Goal: Task Accomplishment & Management: Use online tool/utility

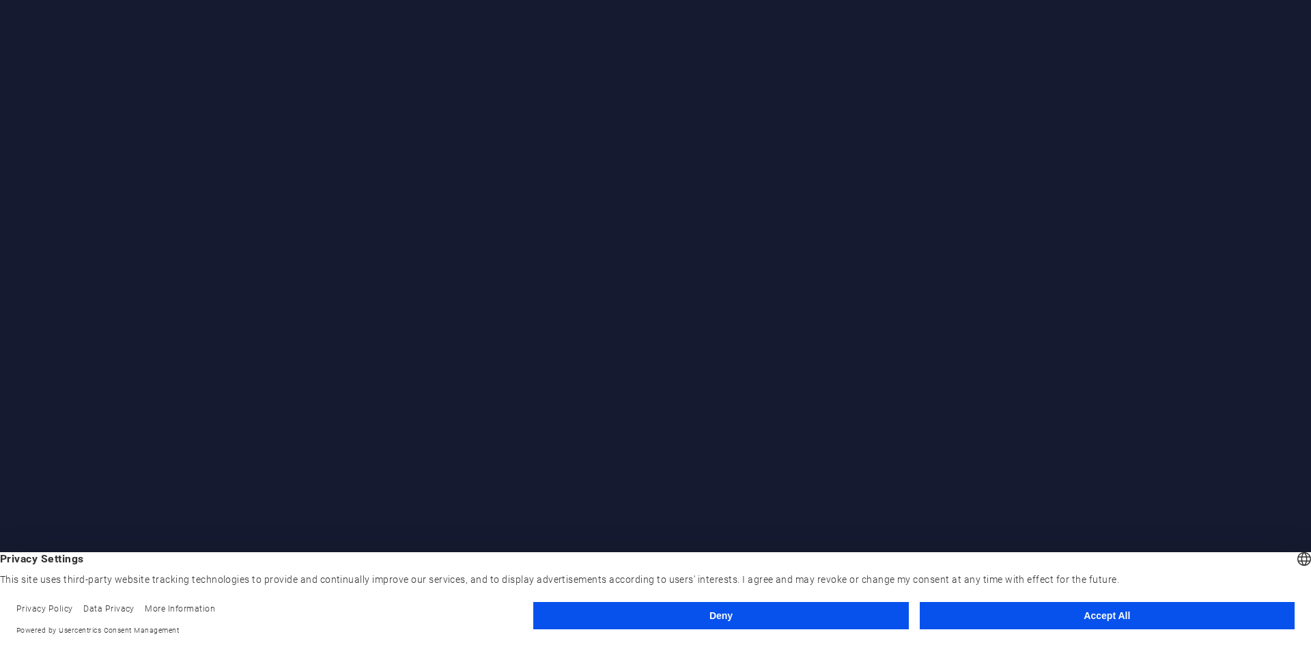
click at [1001, 614] on button "Accept All" at bounding box center [1106, 615] width 375 height 27
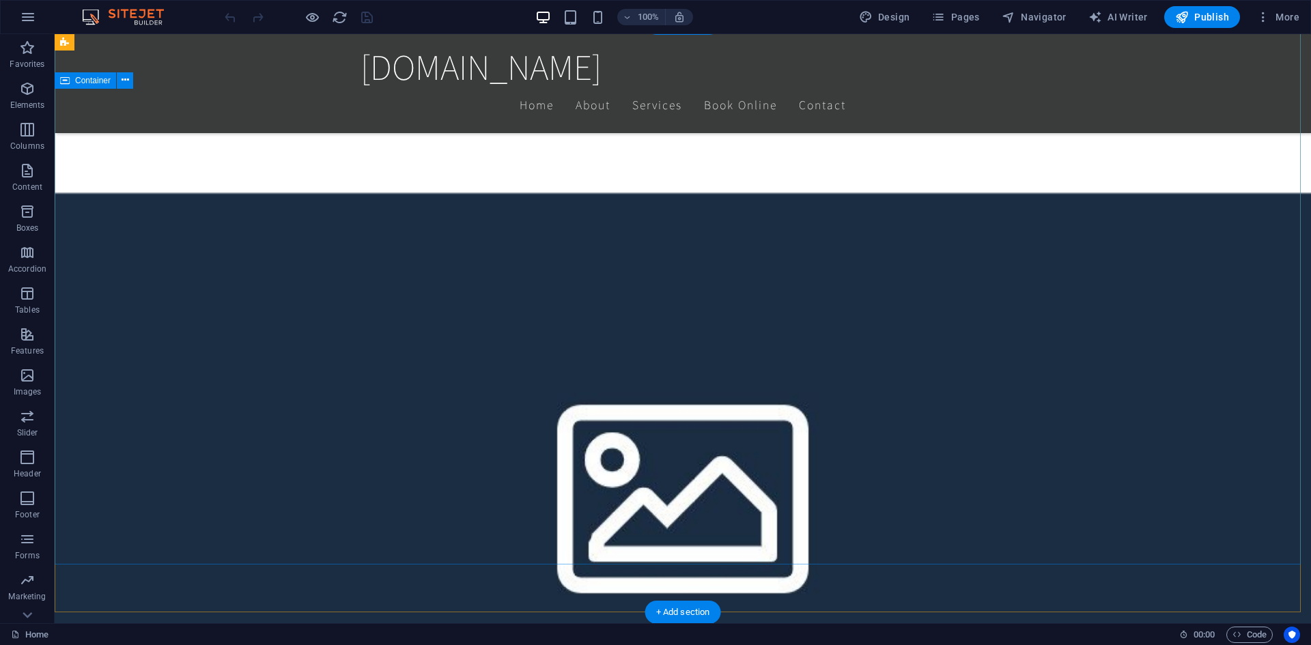
scroll to position [410, 0]
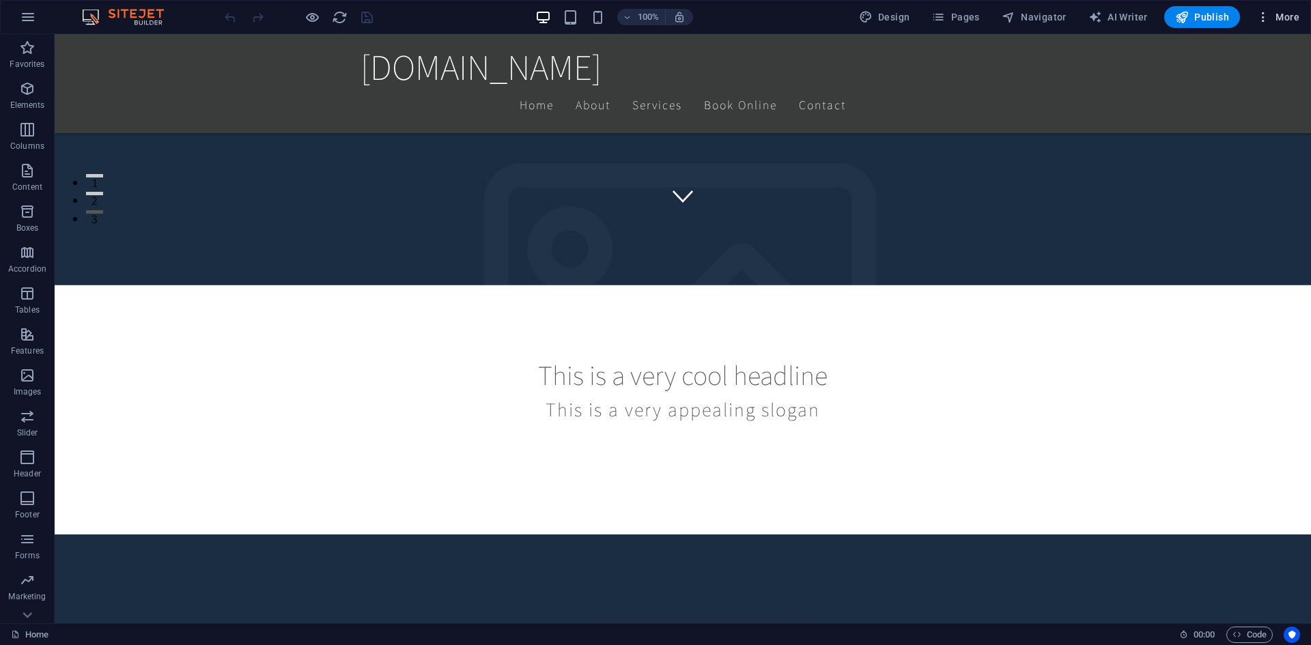
click at [1283, 18] on span "More" at bounding box center [1277, 17] width 43 height 14
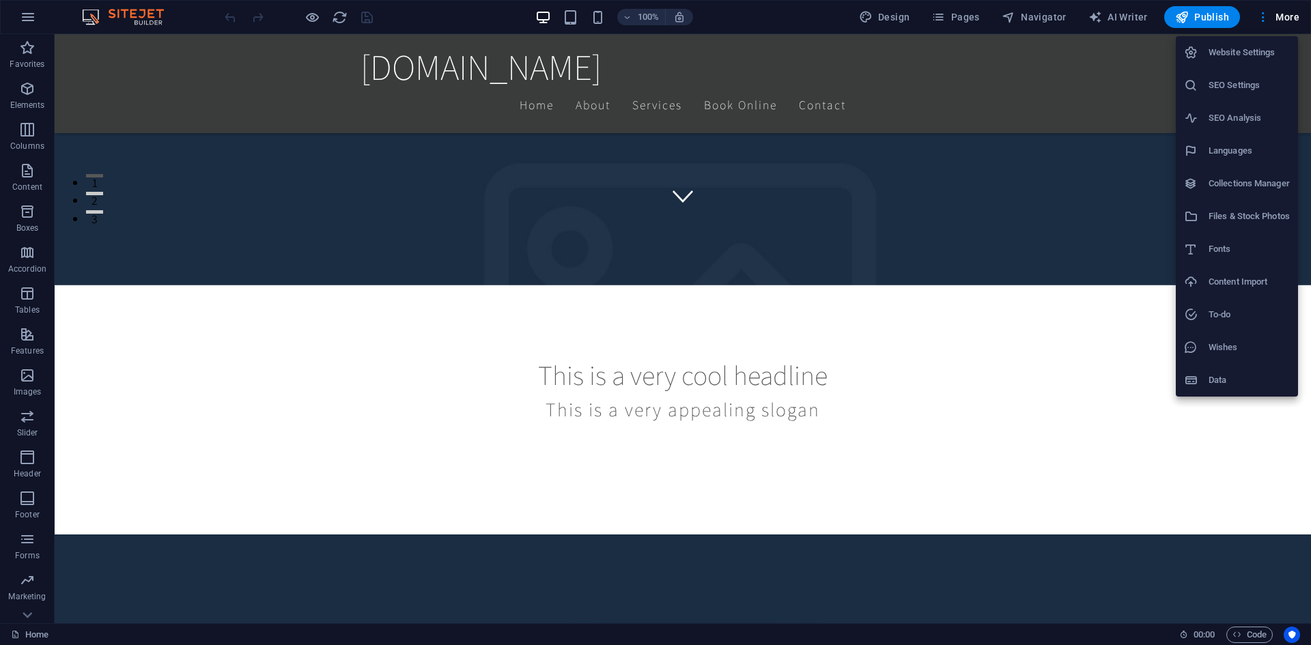
click at [853, 362] on div at bounding box center [655, 322] width 1311 height 645
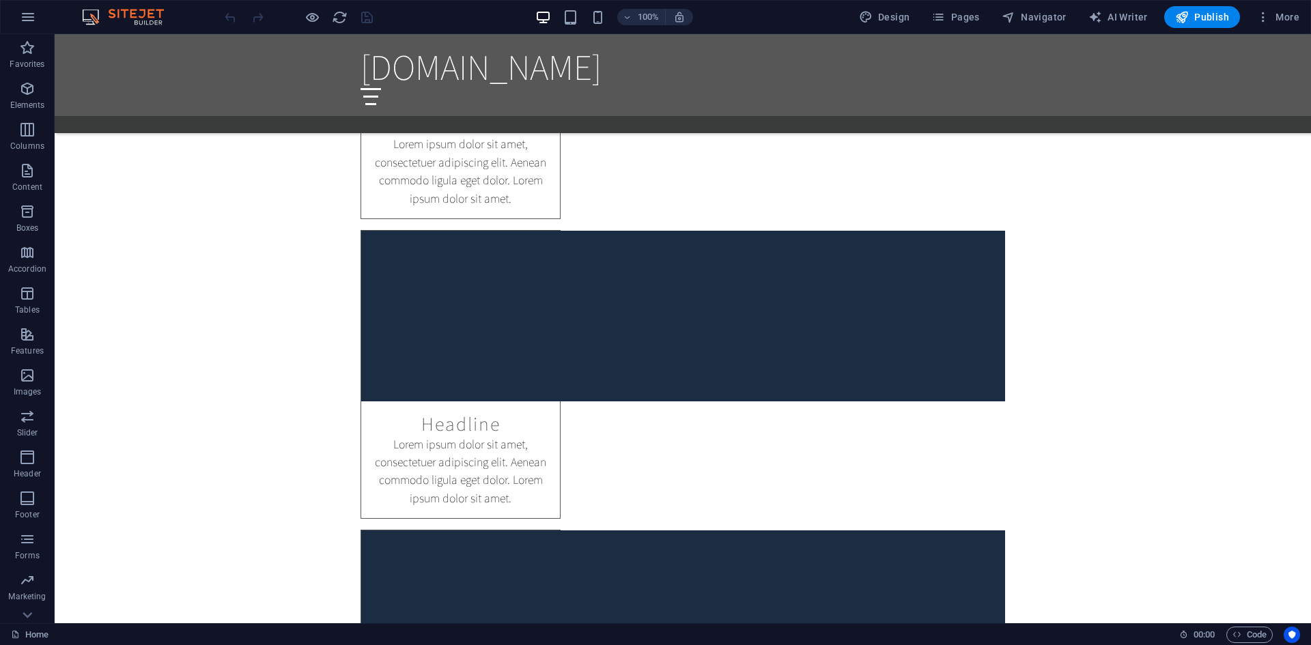
scroll to position [0, 0]
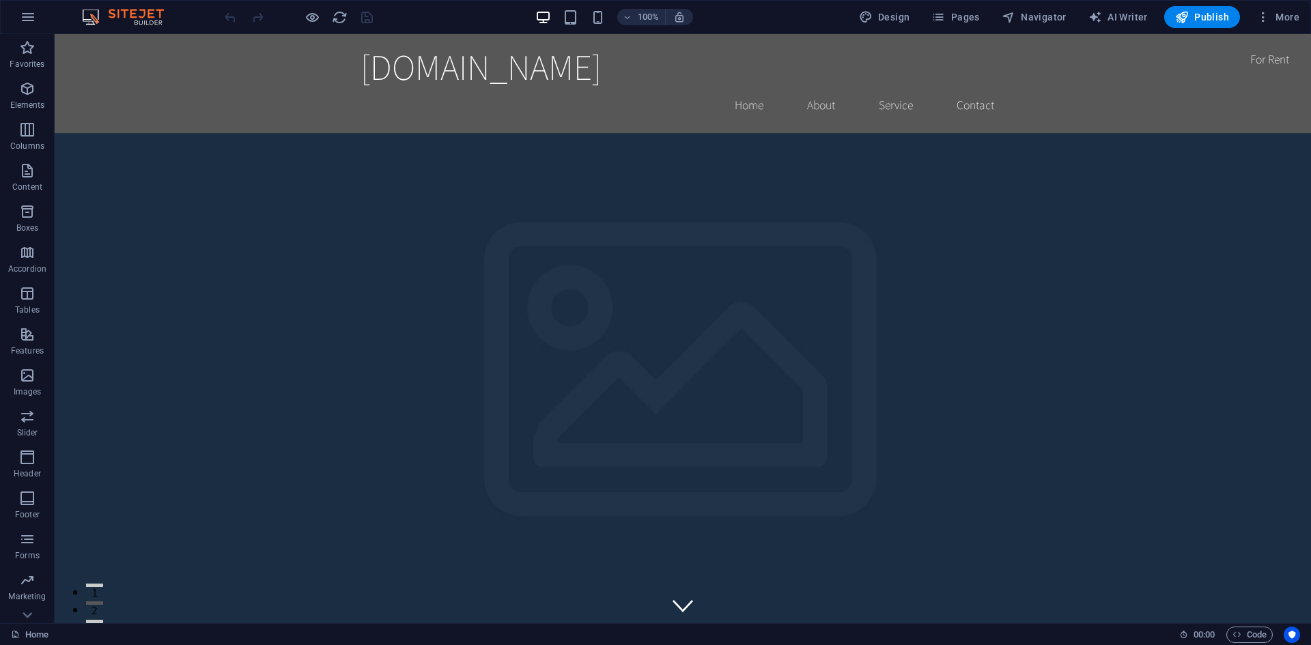
drag, startPoint x: 1306, startPoint y: 66, endPoint x: 1315, endPoint y: 48, distance: 19.2
click at [28, 635] on link "Home" at bounding box center [30, 635] width 38 height 16
click at [1133, 22] on span "AI Writer" at bounding box center [1117, 17] width 59 height 14
select select "English"
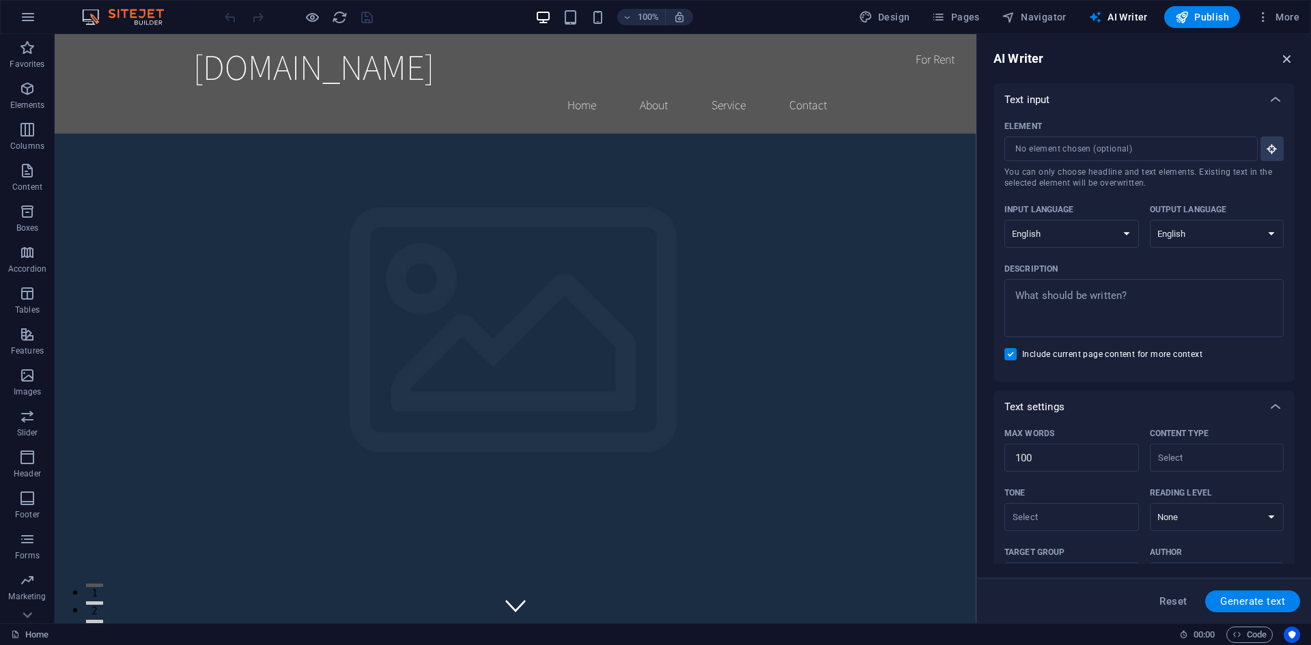
click at [1285, 57] on icon "button" at bounding box center [1286, 58] width 15 height 15
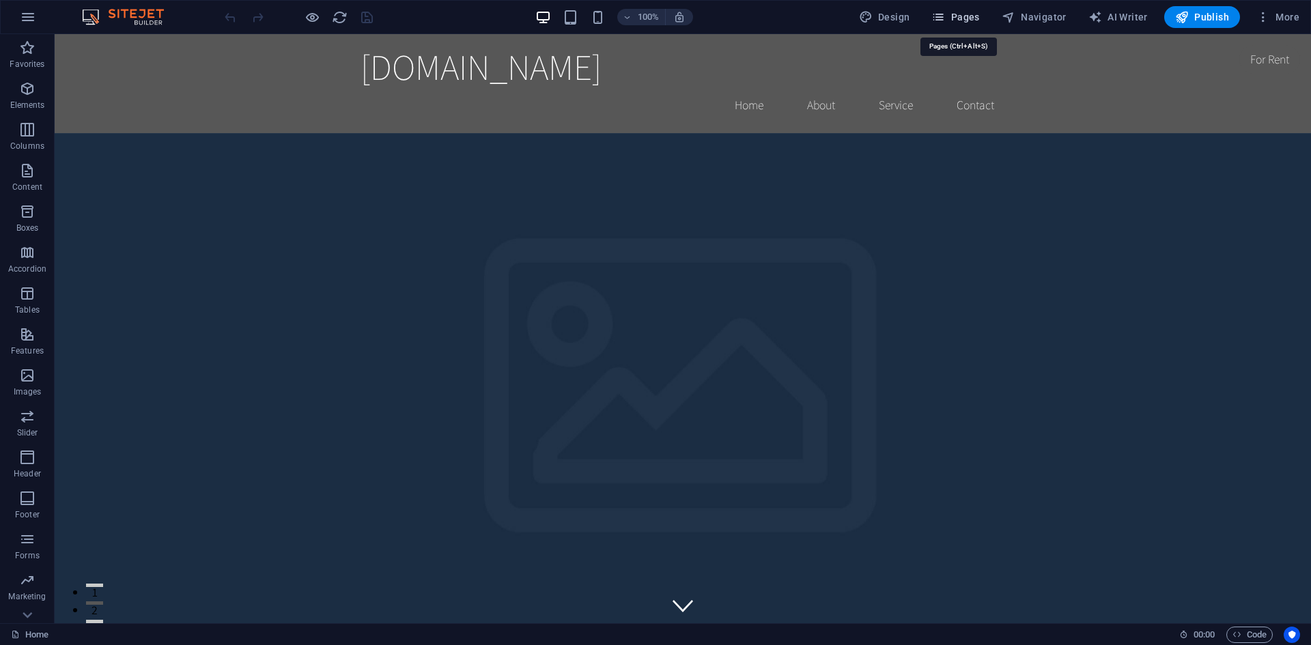
click at [955, 18] on span "Pages" at bounding box center [955, 17] width 48 height 14
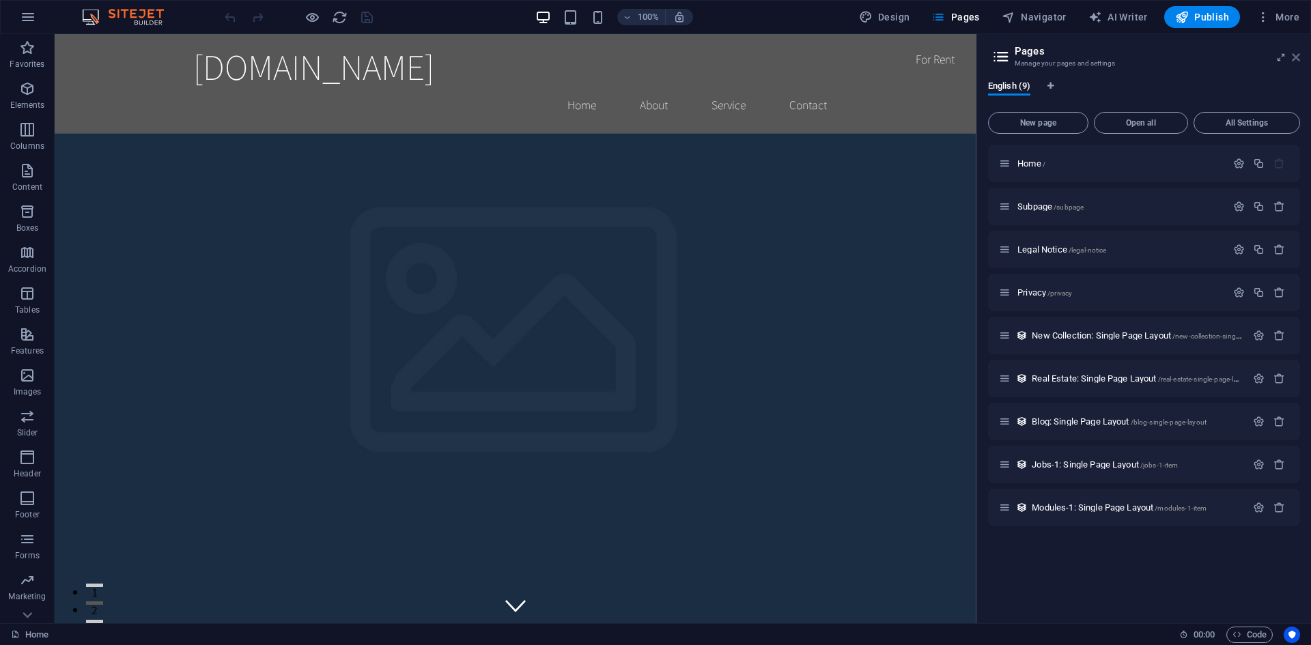
click at [1298, 56] on icon at bounding box center [1296, 57] width 8 height 11
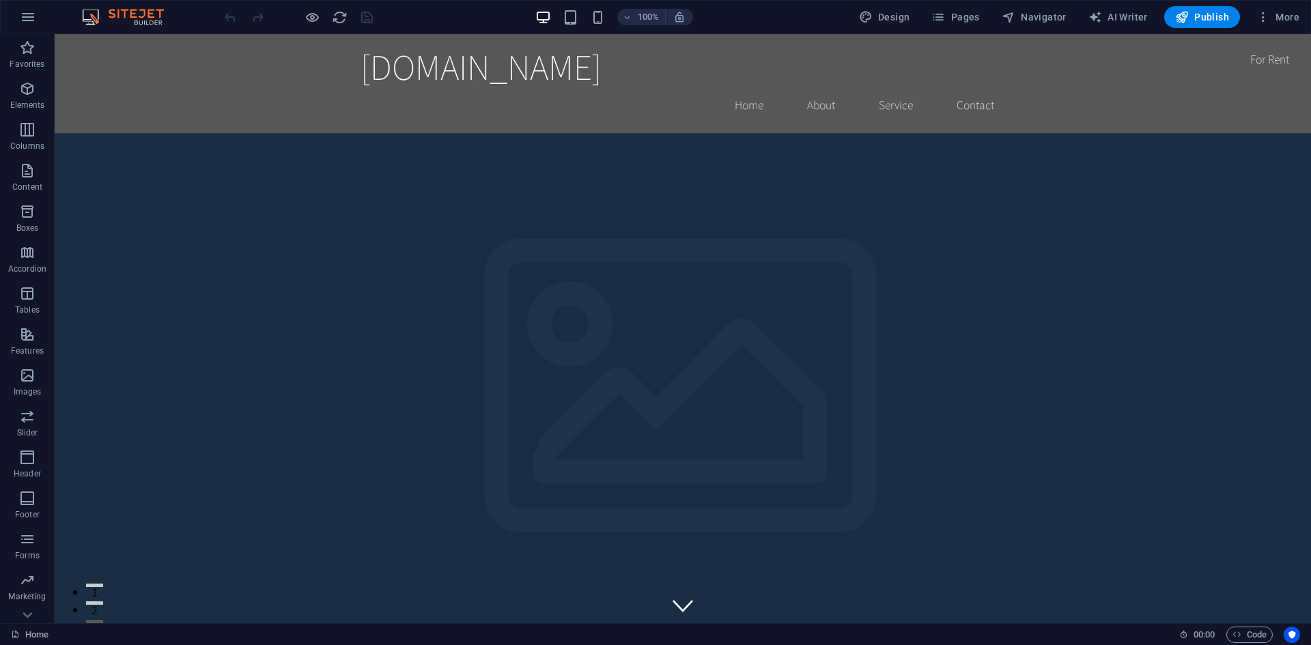
click at [136, 18] on img at bounding box center [130, 17] width 102 height 16
click at [29, 21] on icon "button" at bounding box center [28, 17] width 16 height 16
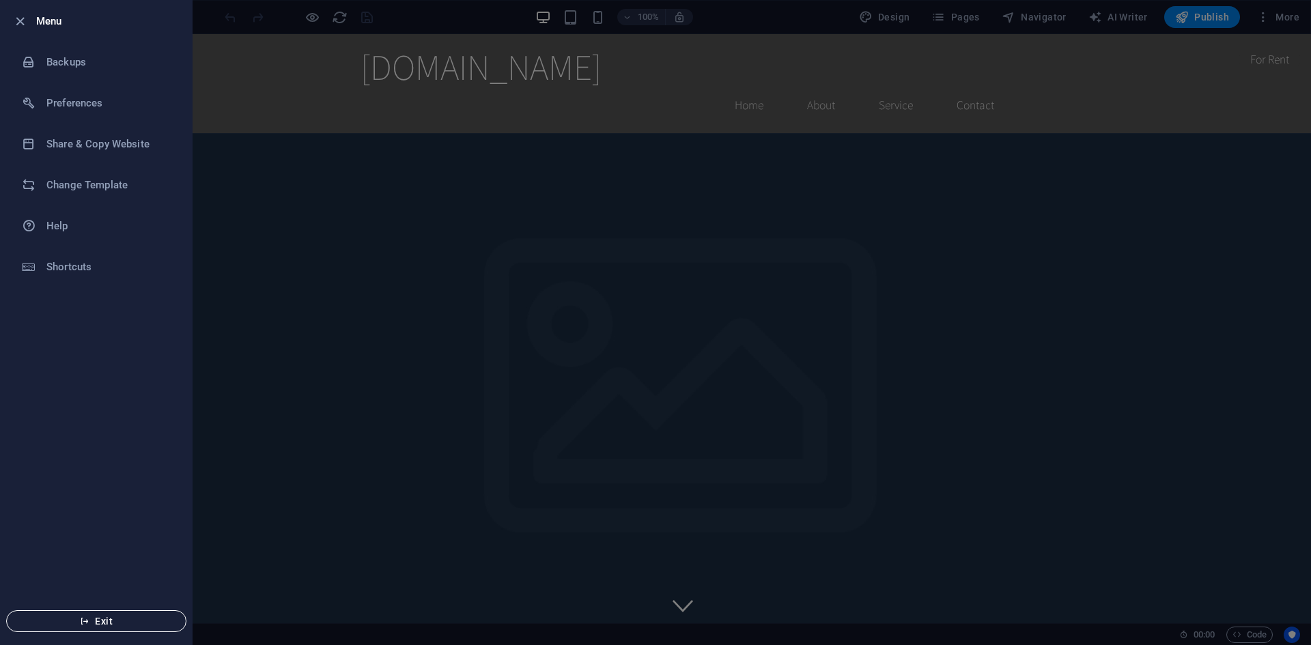
click at [106, 618] on span "Exit" at bounding box center [96, 621] width 157 height 11
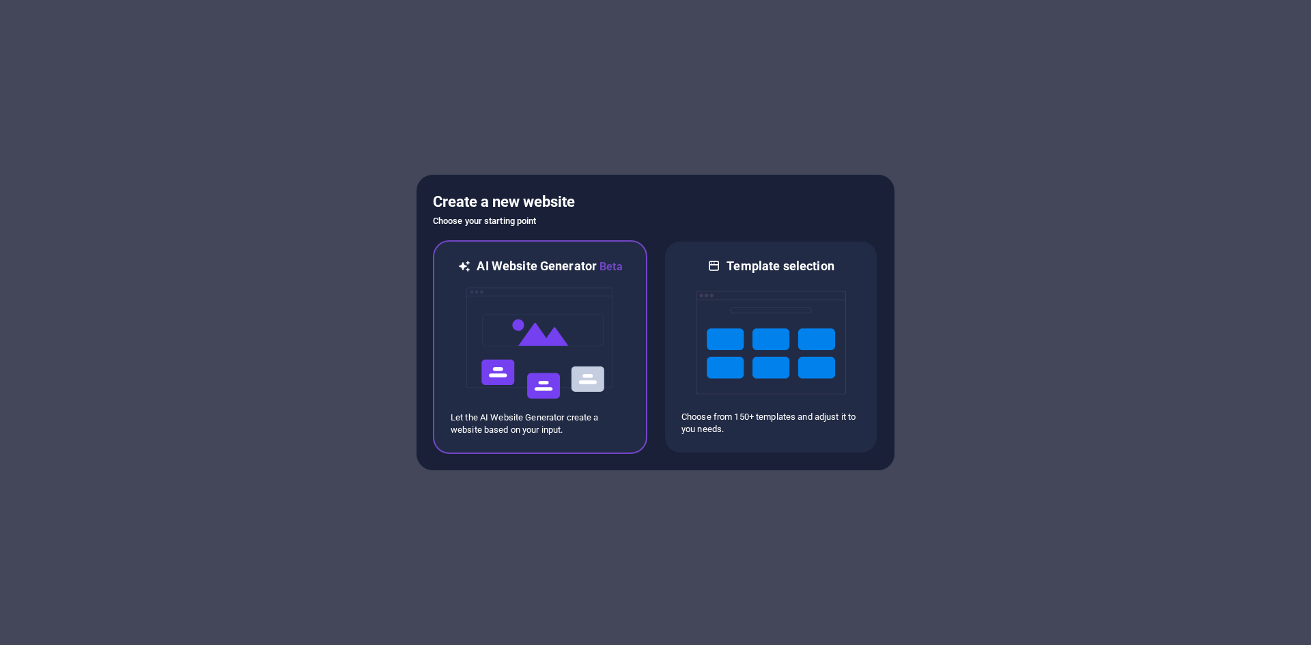
click at [582, 320] on img at bounding box center [540, 343] width 150 height 137
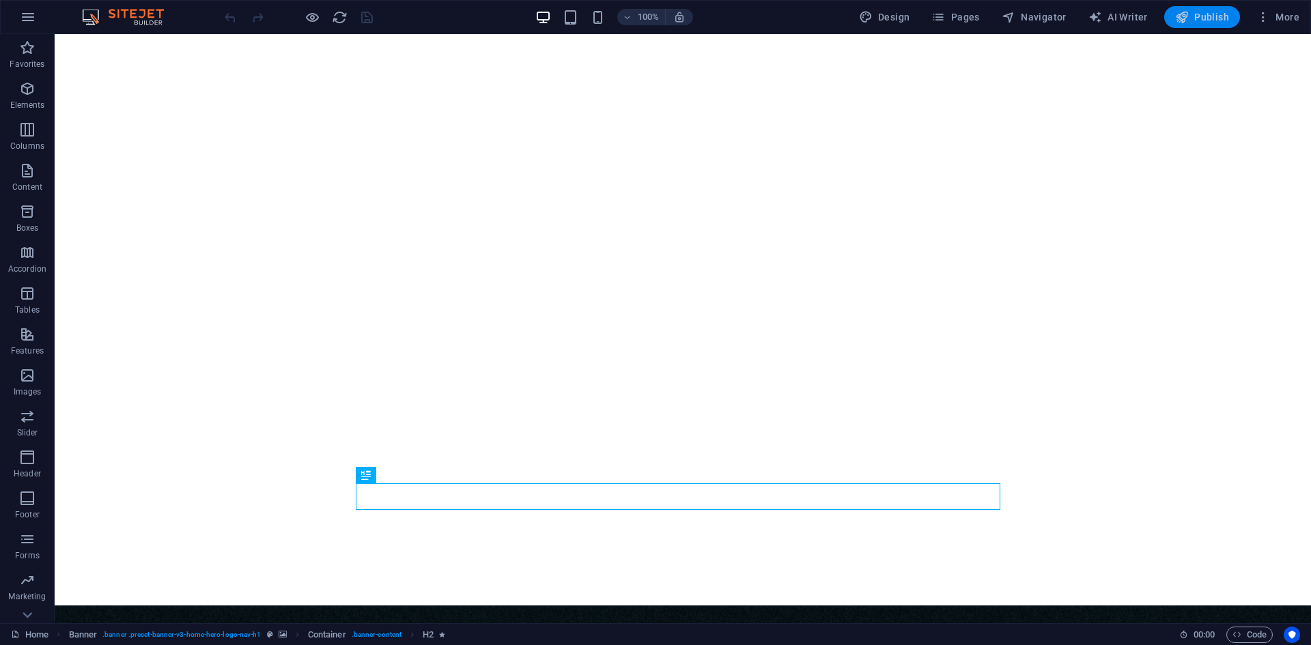
click at [1216, 12] on span "Publish" at bounding box center [1202, 17] width 54 height 14
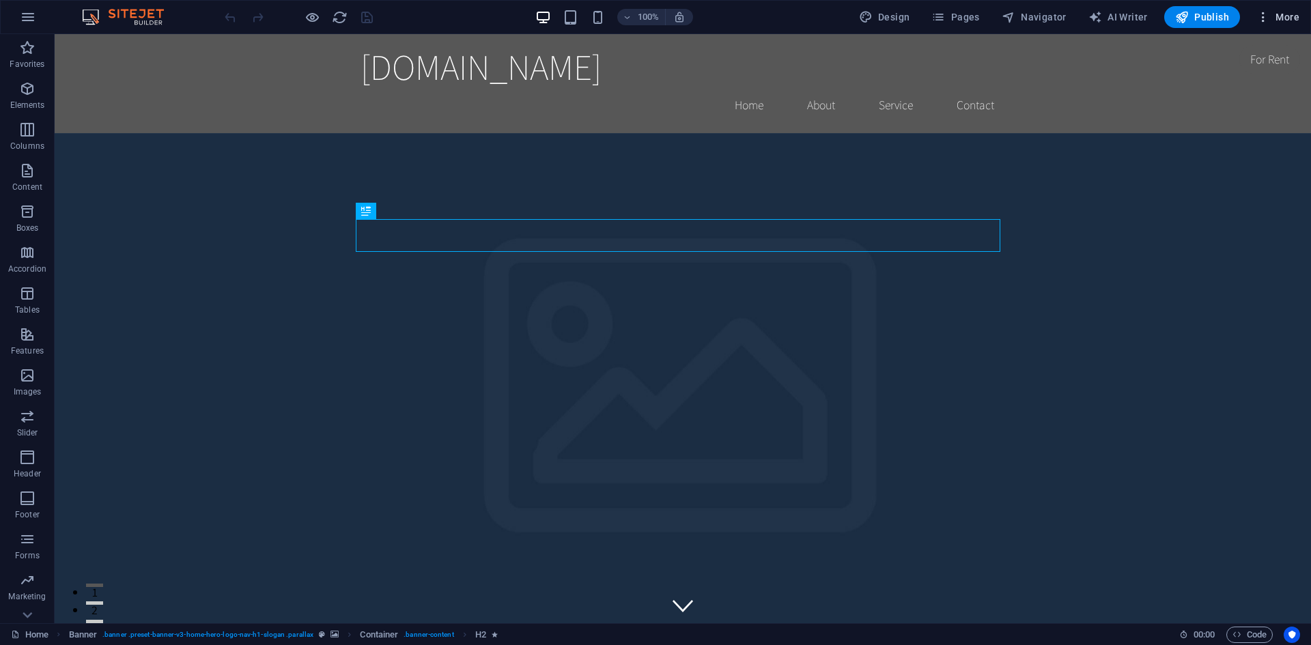
click at [1259, 12] on icon "button" at bounding box center [1263, 17] width 14 height 14
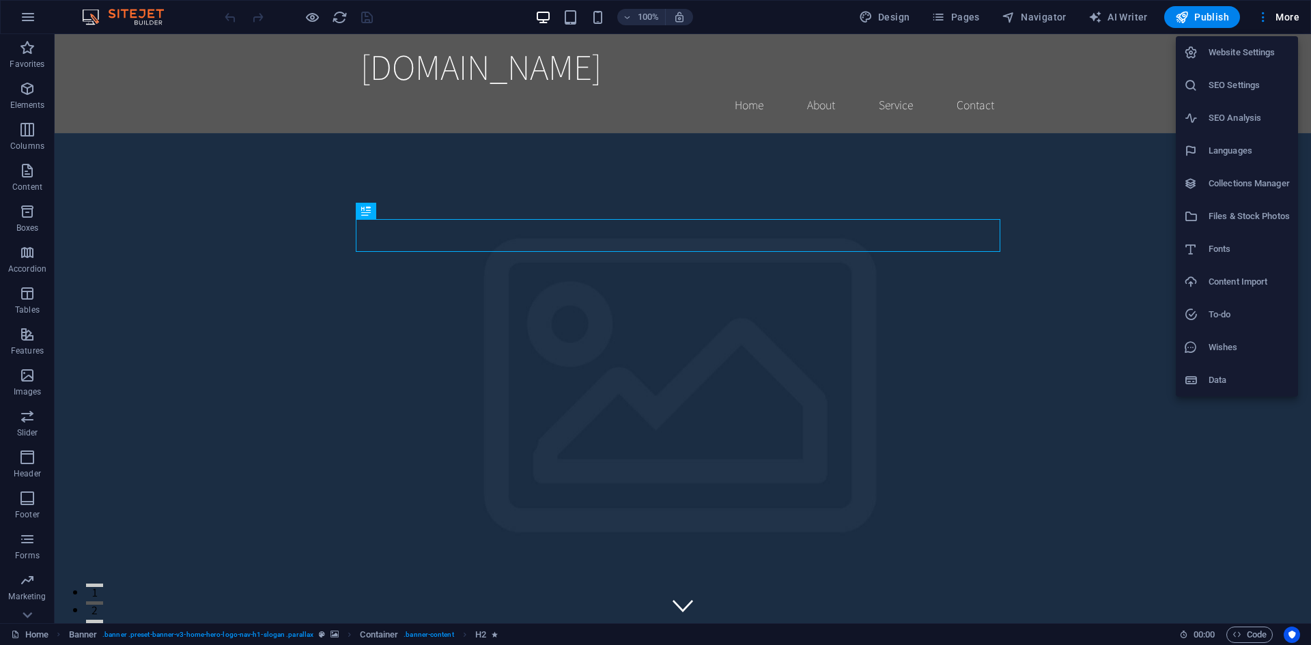
click at [1122, 77] on div at bounding box center [655, 322] width 1311 height 645
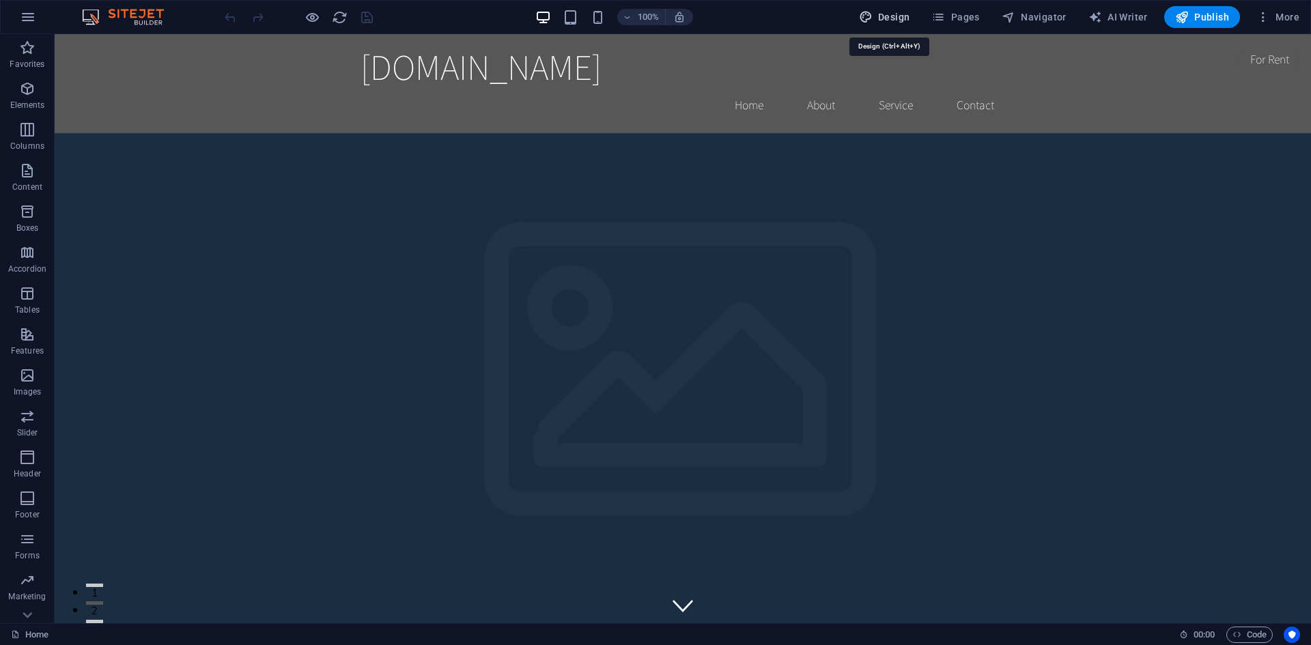
click at [894, 18] on span "Design" at bounding box center [884, 17] width 51 height 14
select select "rem"
select select "200"
select select "px"
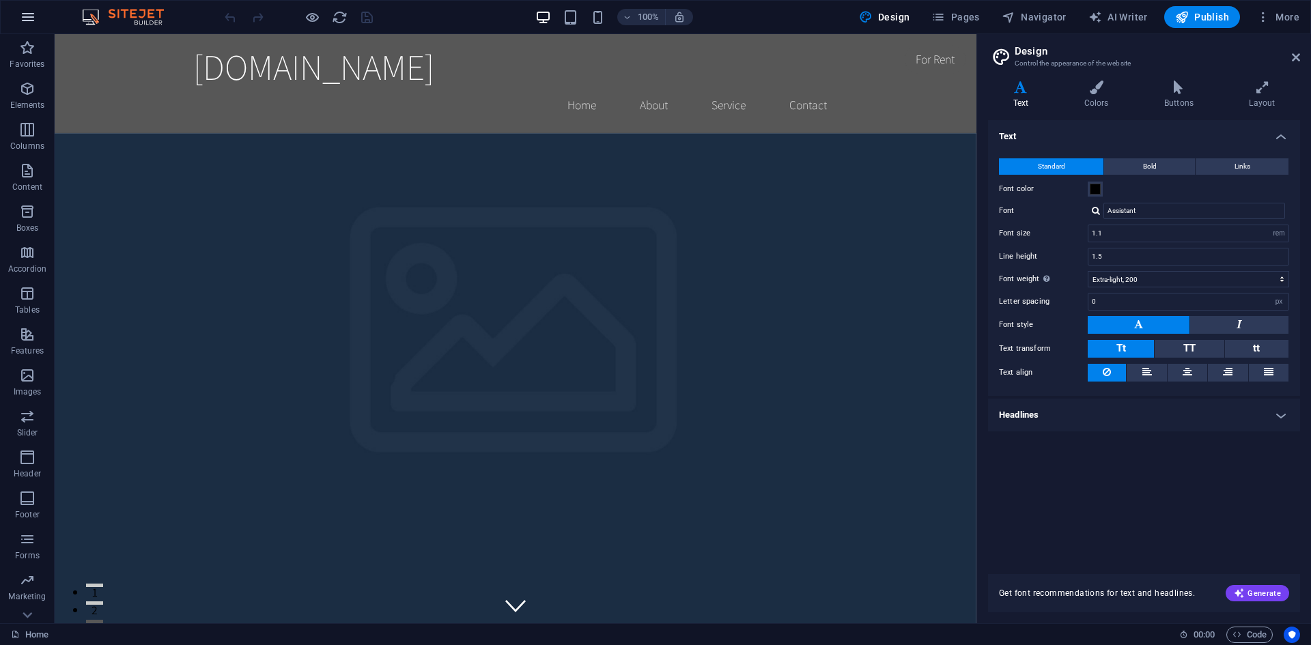
click at [16, 23] on button "button" at bounding box center [28, 17] width 33 height 33
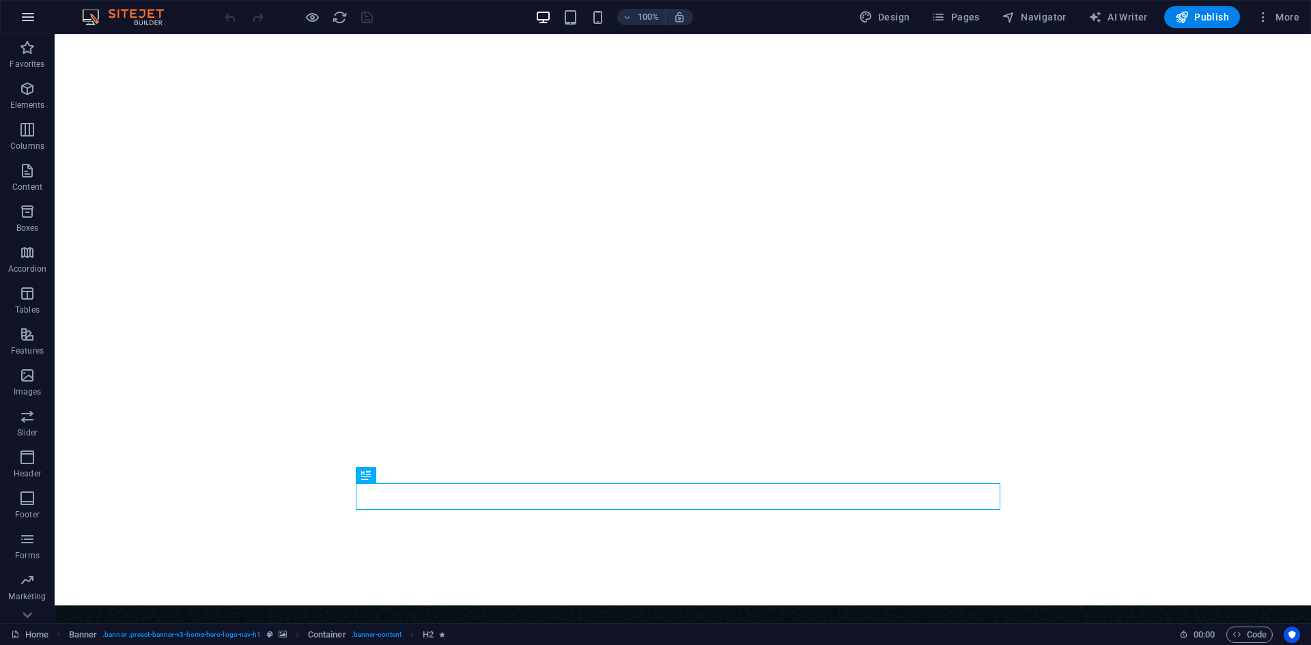
click at [31, 24] on icon "button" at bounding box center [28, 17] width 16 height 16
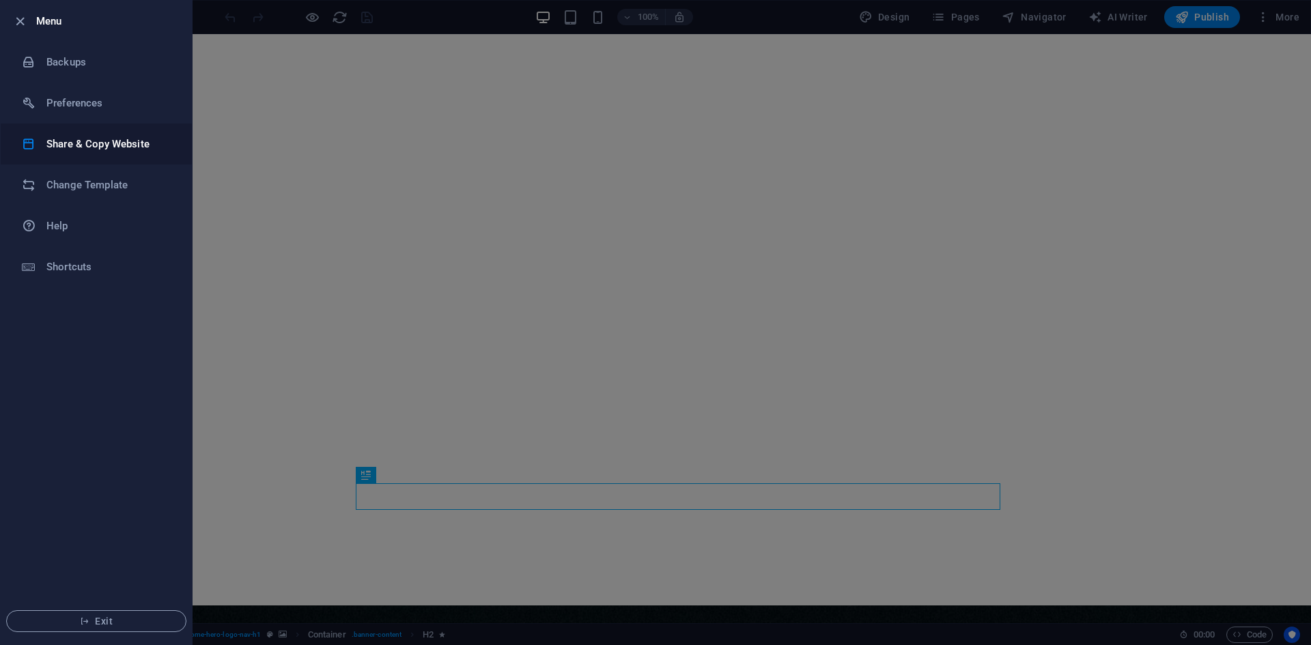
click at [141, 149] on h6 "Share & Copy Website" at bounding box center [109, 144] width 126 height 16
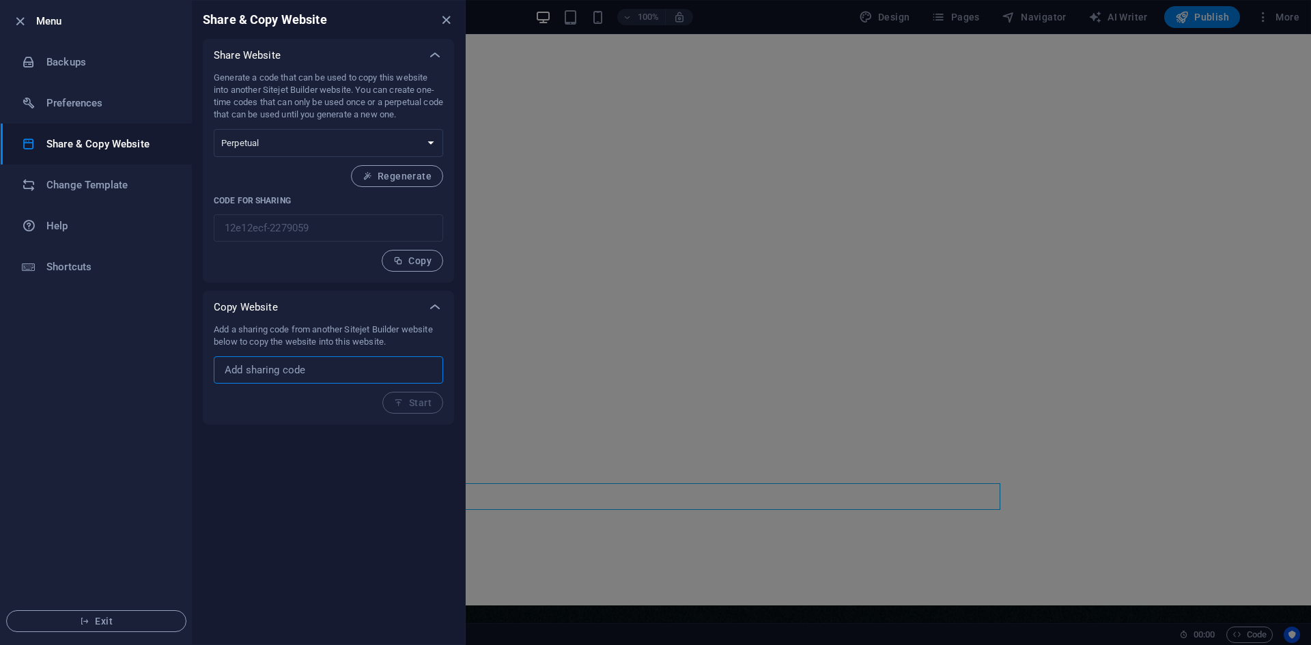
click at [382, 360] on input "text" at bounding box center [328, 369] width 229 height 27
click at [326, 369] on input "text" at bounding box center [328, 369] width 229 height 27
click at [392, 398] on button "Start" at bounding box center [412, 403] width 61 height 22
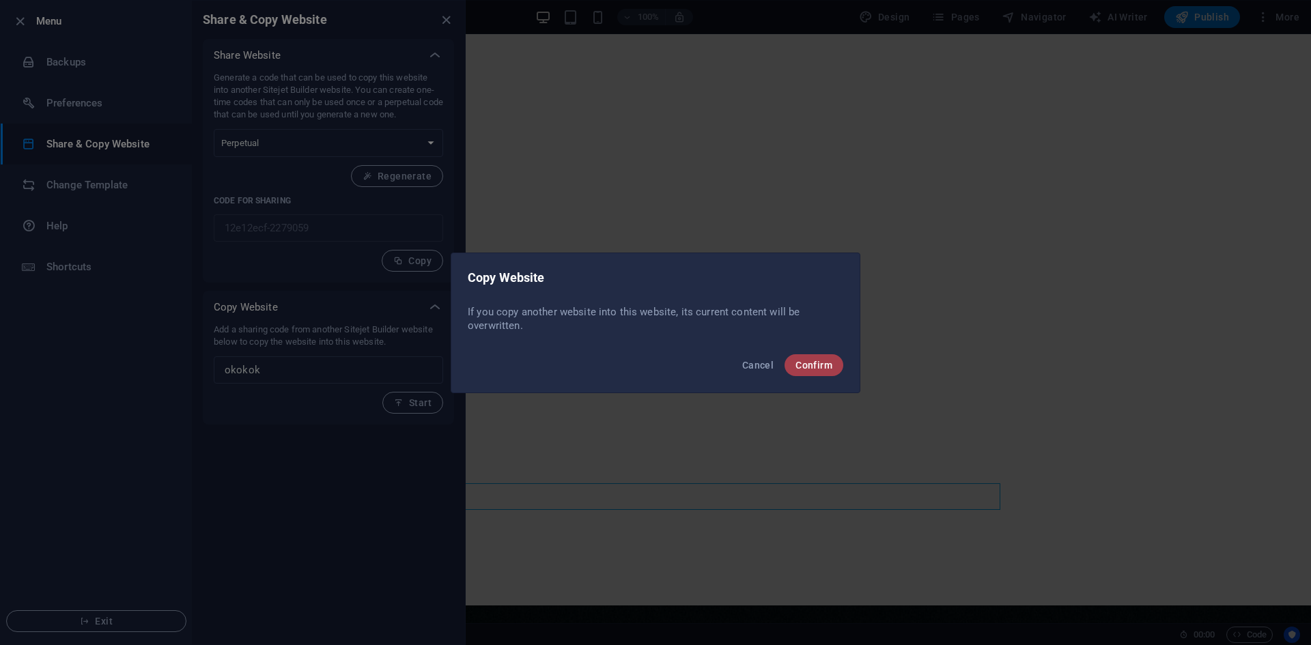
click at [811, 360] on span "Confirm" at bounding box center [813, 365] width 37 height 11
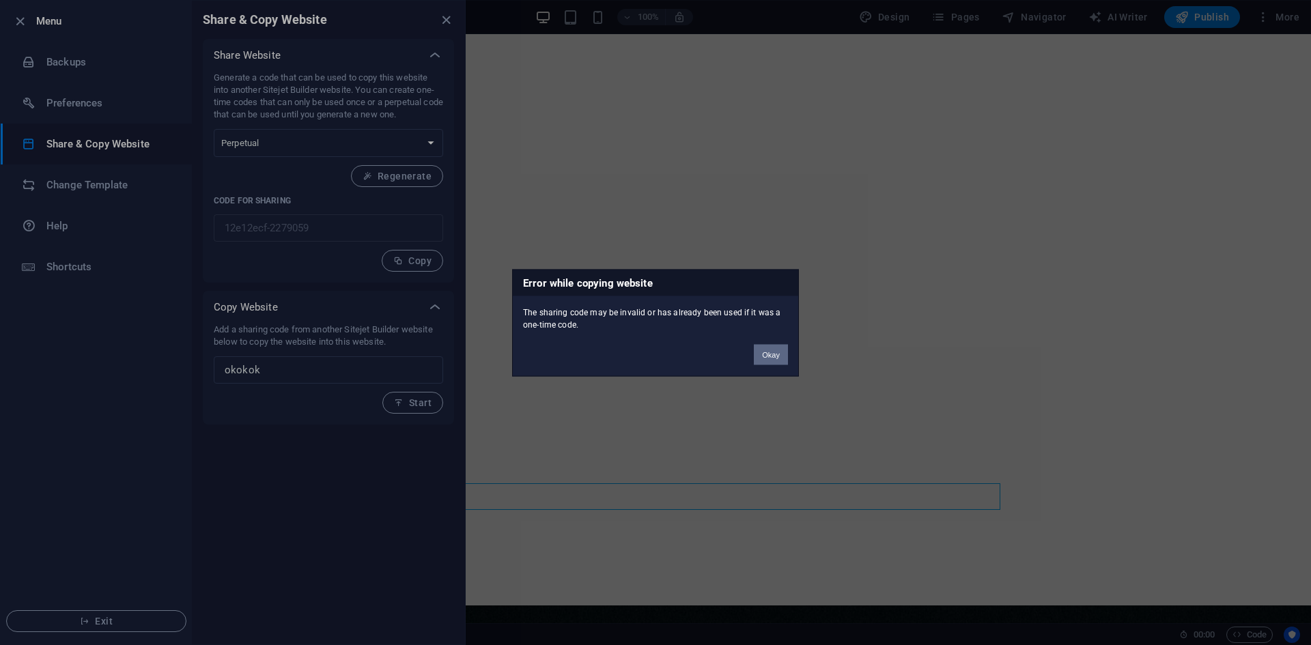
click at [773, 347] on button "Okay" at bounding box center [771, 354] width 34 height 20
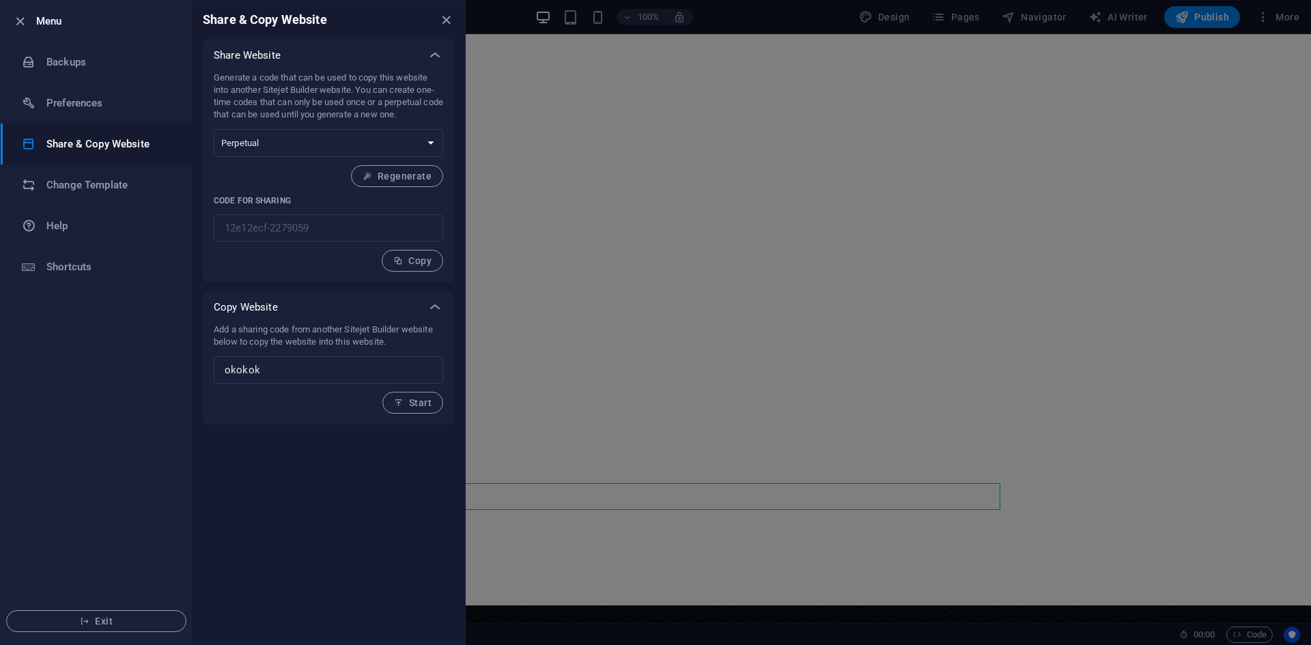
click at [290, 273] on div "Generate a code that can be used to copy this website into another Sitejet Buil…" at bounding box center [328, 177] width 251 height 211
click at [302, 142] on select "One-time Perpetual" at bounding box center [328, 143] width 229 height 28
click at [313, 147] on select "One-time Perpetual" at bounding box center [328, 143] width 229 height 28
click at [310, 143] on select "One-time Perpetual" at bounding box center [328, 143] width 229 height 28
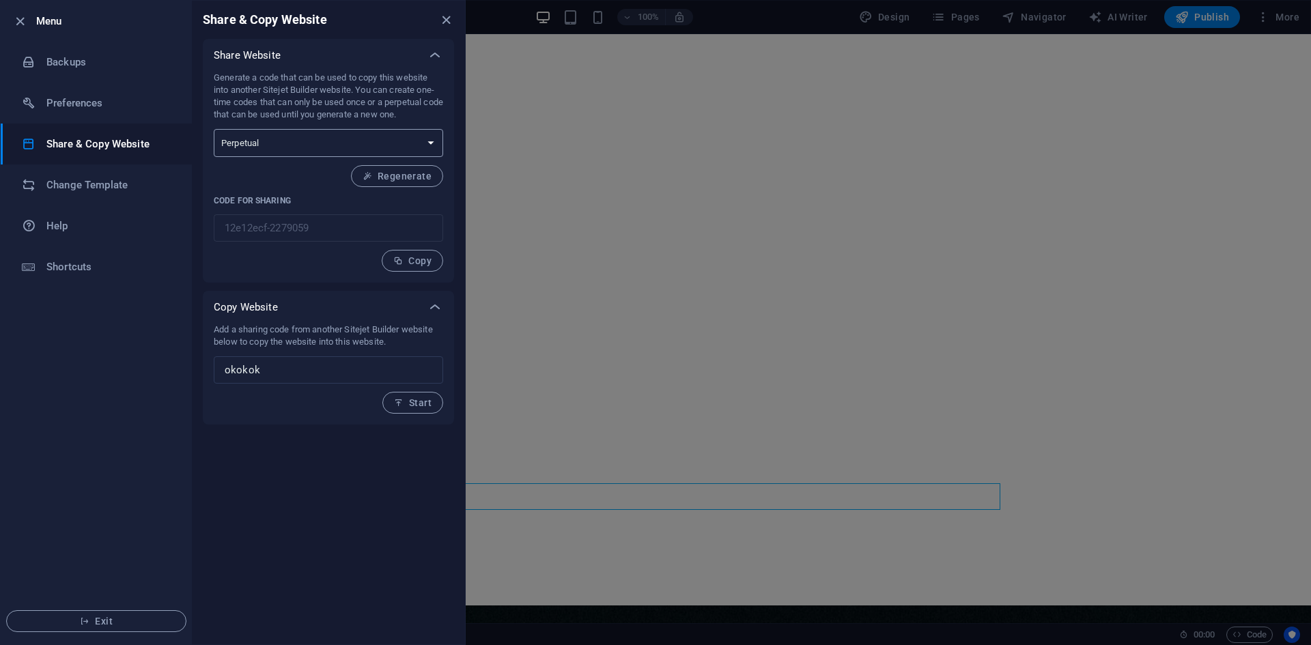
click at [304, 136] on select "One-time Perpetual" at bounding box center [328, 143] width 229 height 28
drag, startPoint x: 211, startPoint y: 368, endPoint x: 140, endPoint y: 367, distance: 71.0
click at [141, 367] on div "Menu Backups Preferences Share & Copy Website Change Template Help Shortcuts Ex…" at bounding box center [233, 322] width 466 height 645
paste input "72253e63-2278833"
type input "72253e63-2278833"
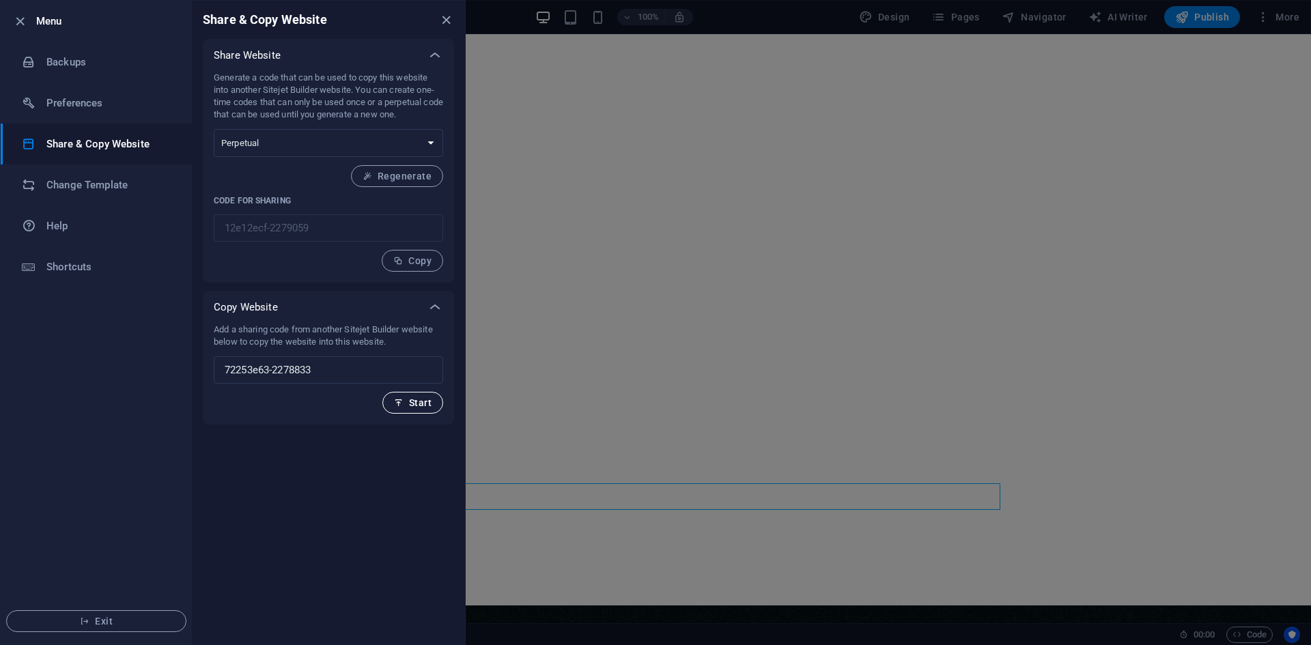
click at [413, 405] on span "Start" at bounding box center [413, 402] width 38 height 11
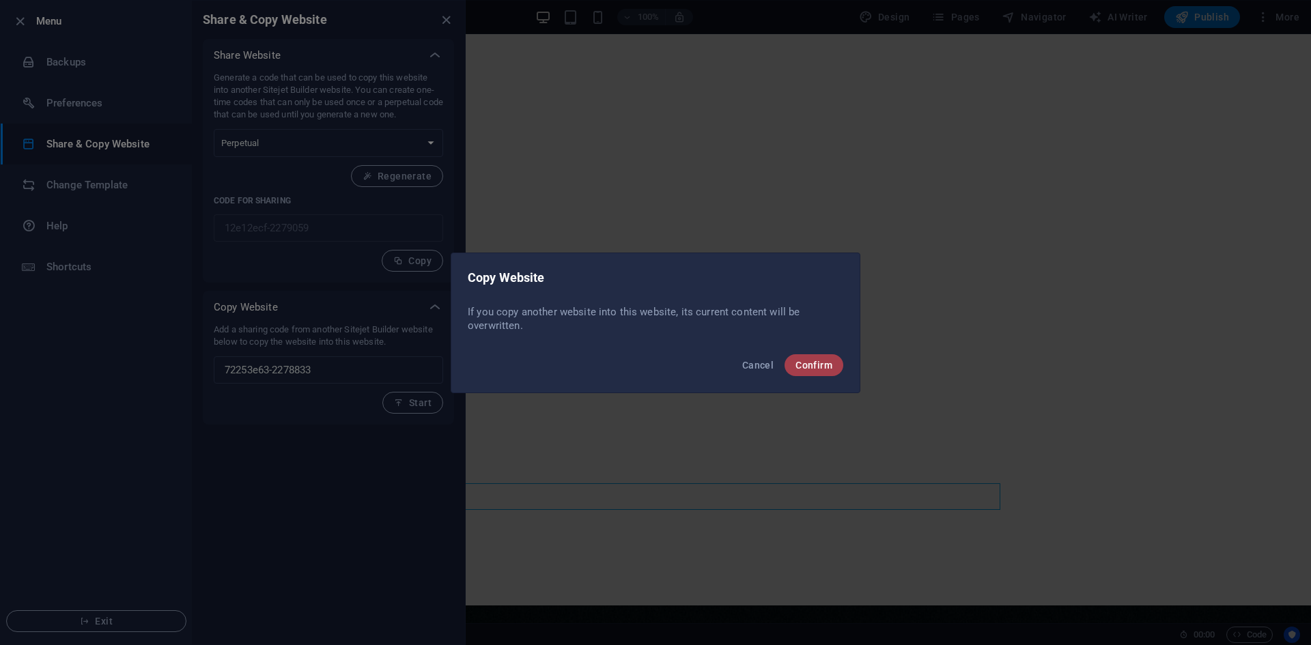
click at [826, 364] on span "Confirm" at bounding box center [813, 365] width 37 height 11
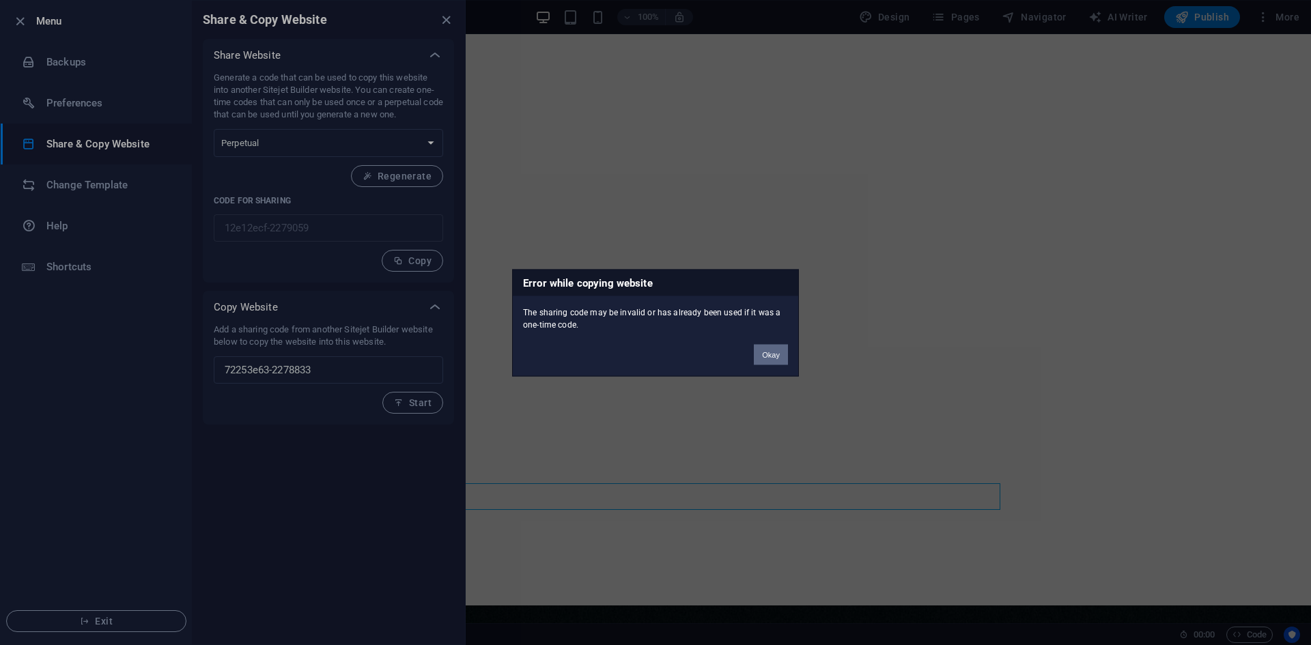
click at [763, 353] on button "Okay" at bounding box center [771, 354] width 34 height 20
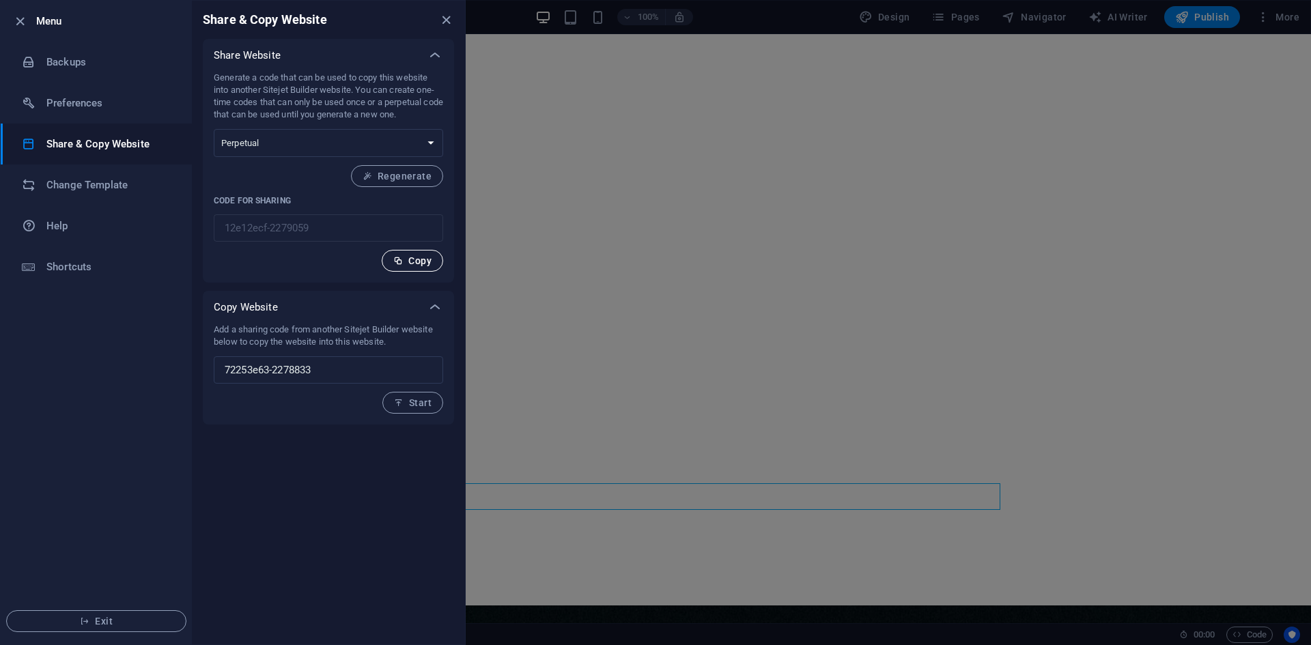
click at [415, 261] on span "Copy" at bounding box center [412, 260] width 38 height 11
click at [444, 21] on icon "close" at bounding box center [446, 20] width 16 height 16
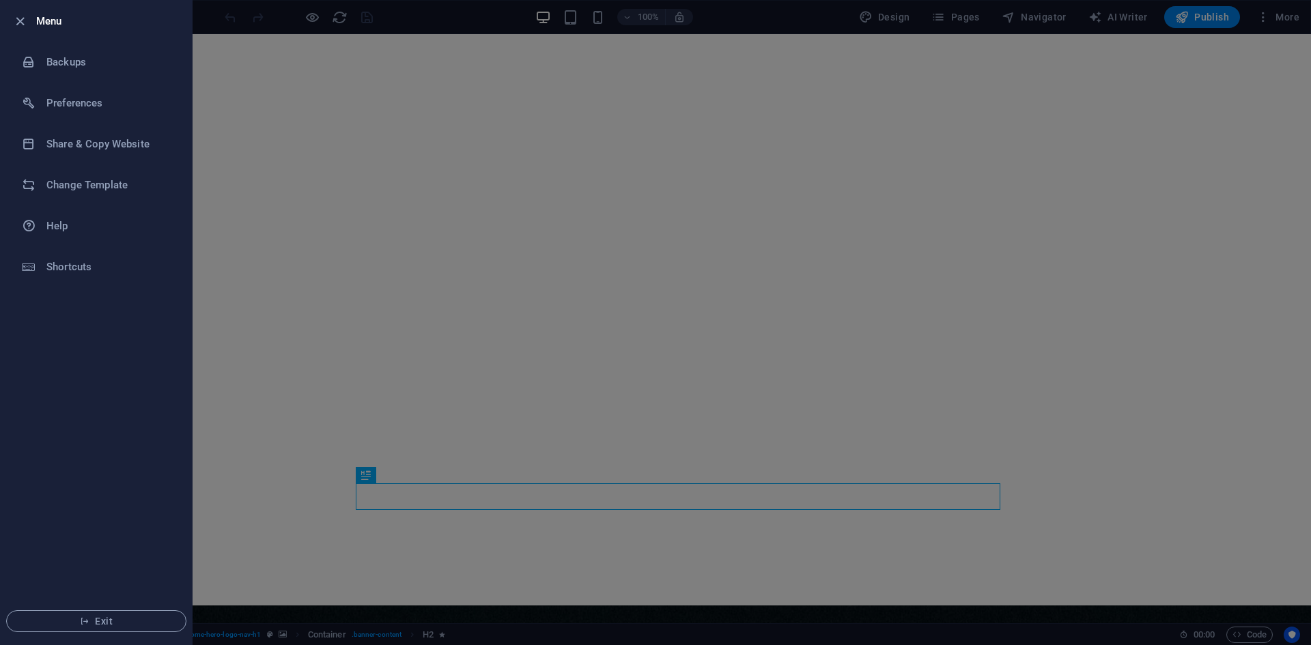
click at [610, 162] on div at bounding box center [655, 322] width 1311 height 645
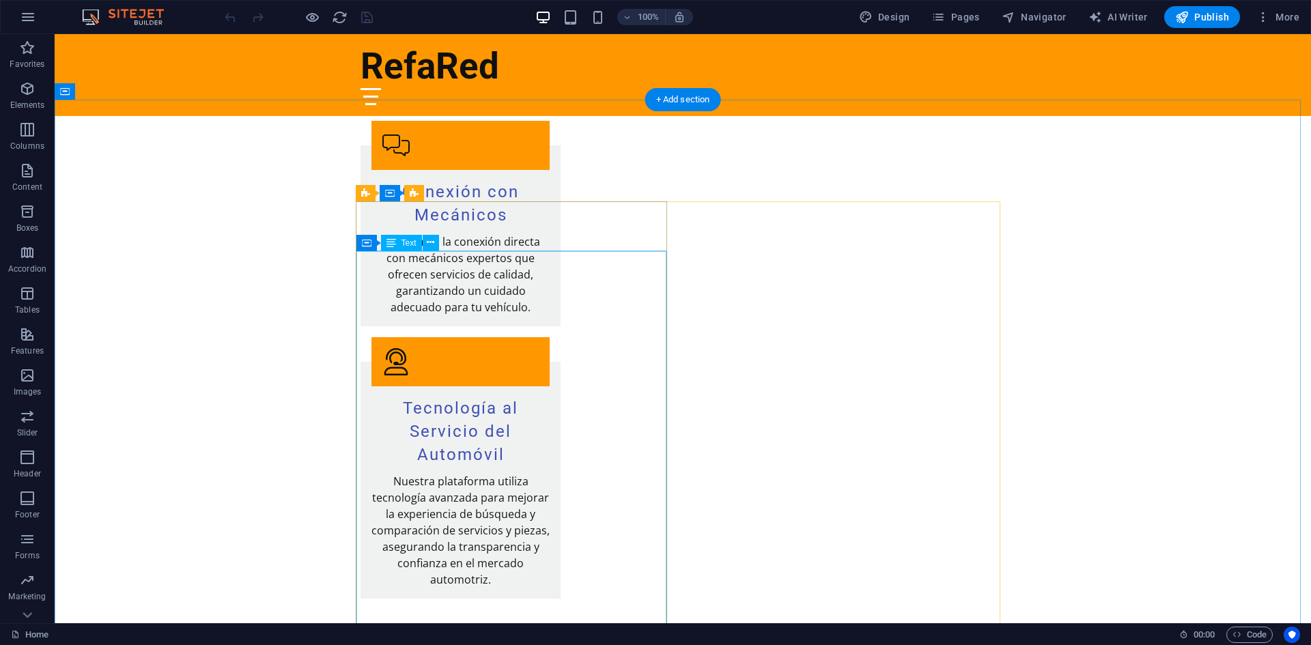
scroll to position [2389, 0]
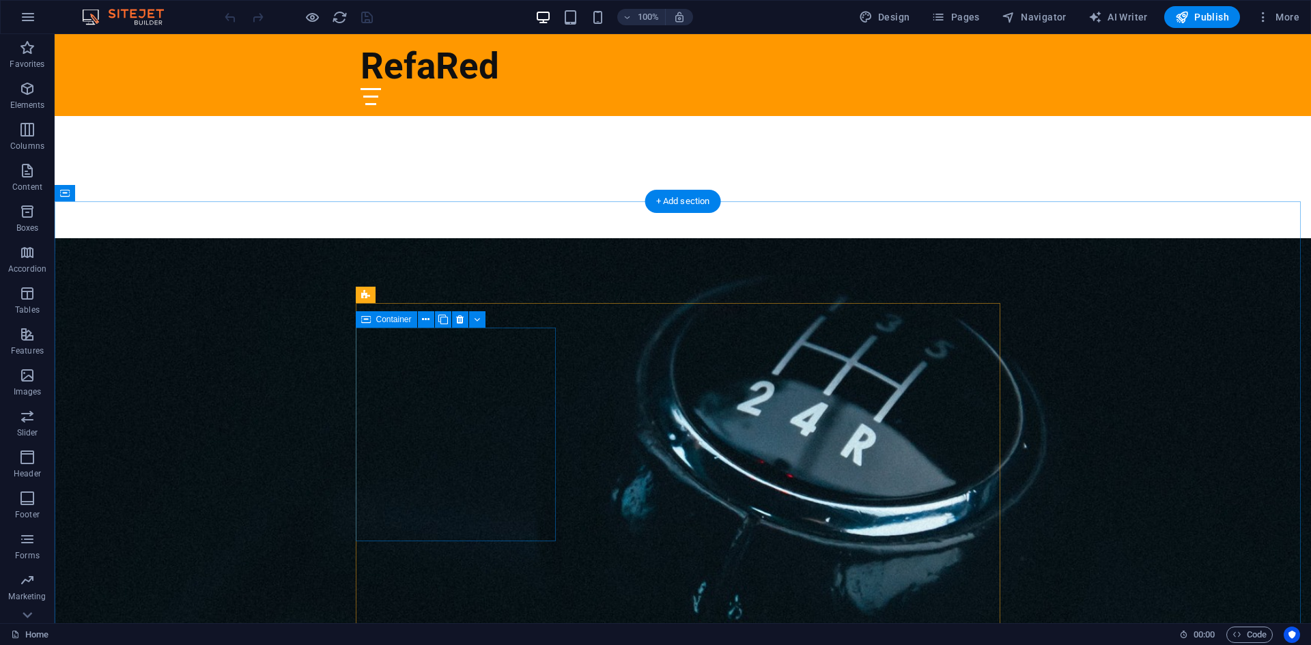
scroll to position [887, 0]
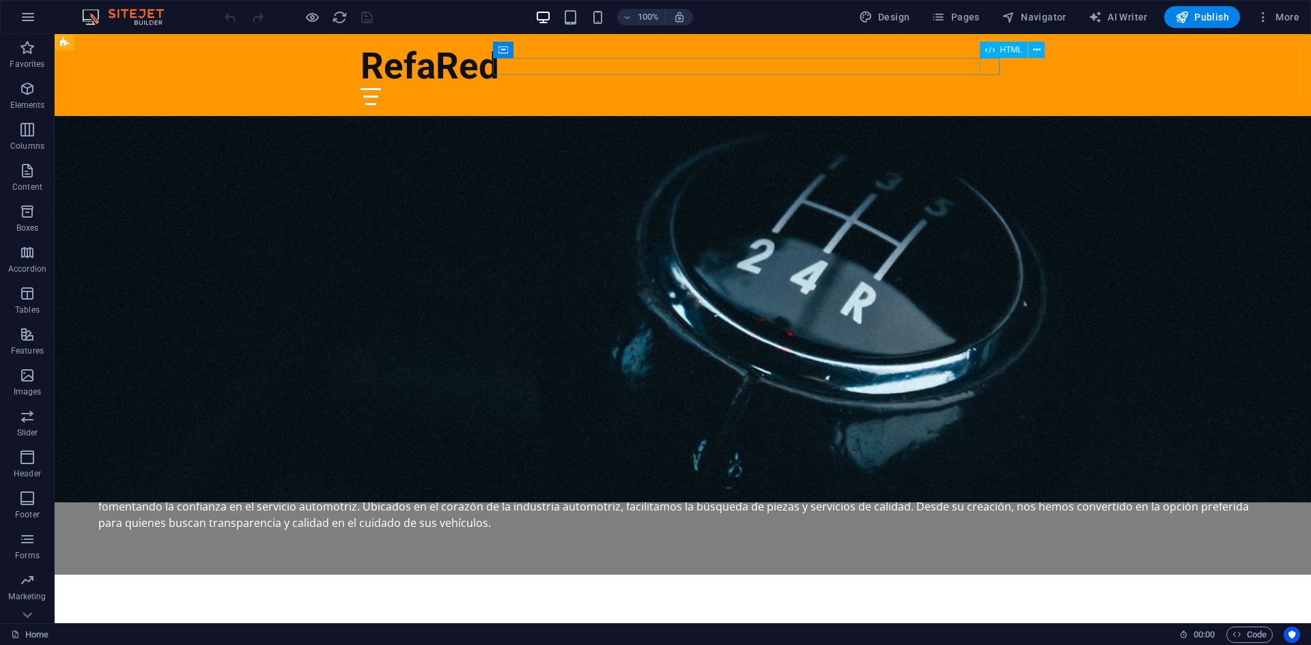
click at [989, 88] on div at bounding box center [682, 96] width 644 height 17
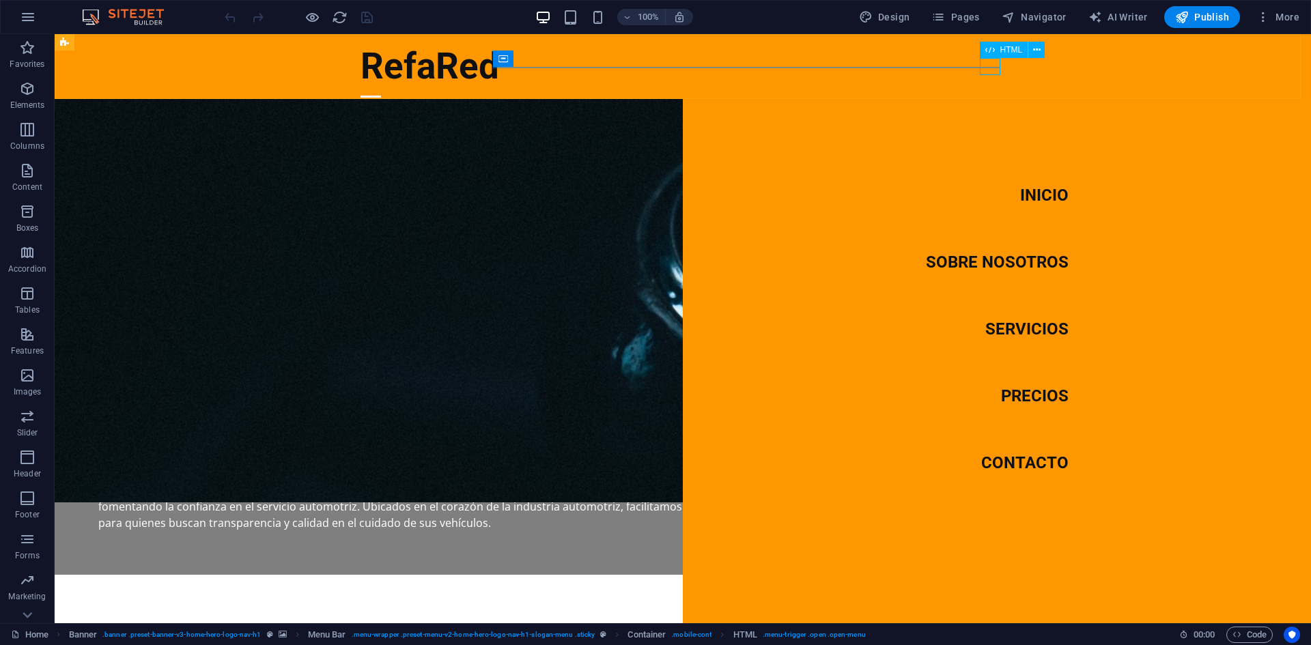
click at [381, 88] on div at bounding box center [370, 96] width 20 height 17
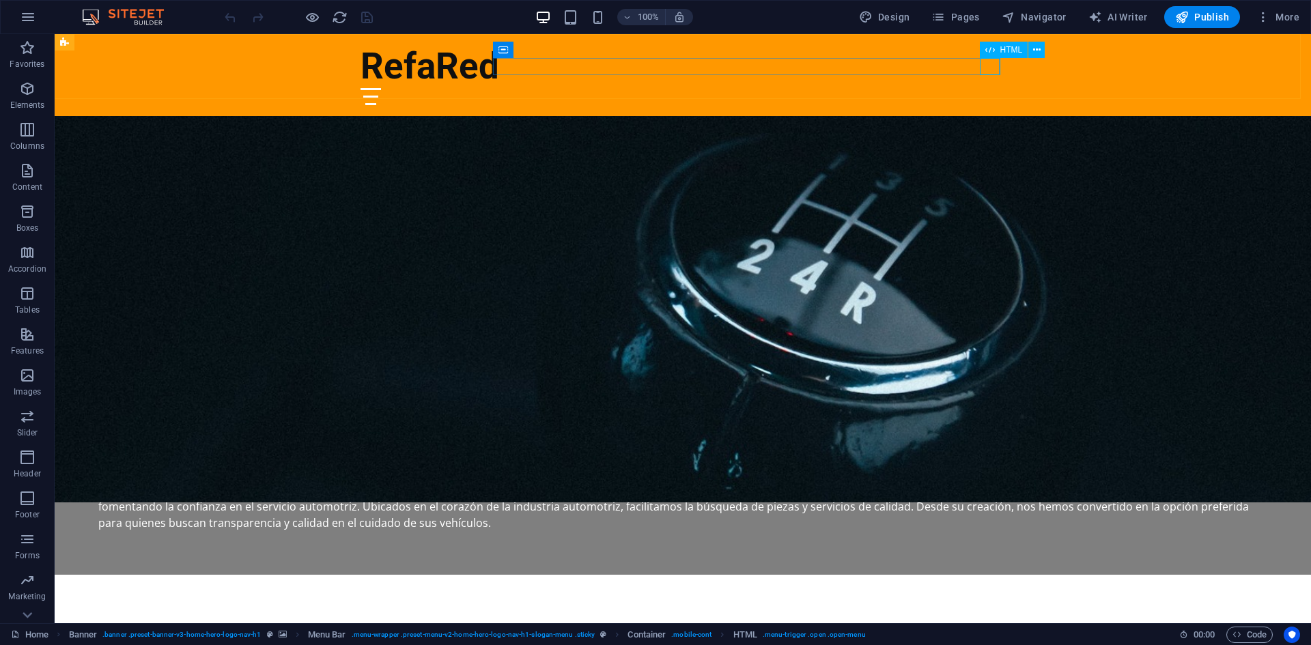
click at [986, 88] on div at bounding box center [682, 96] width 644 height 17
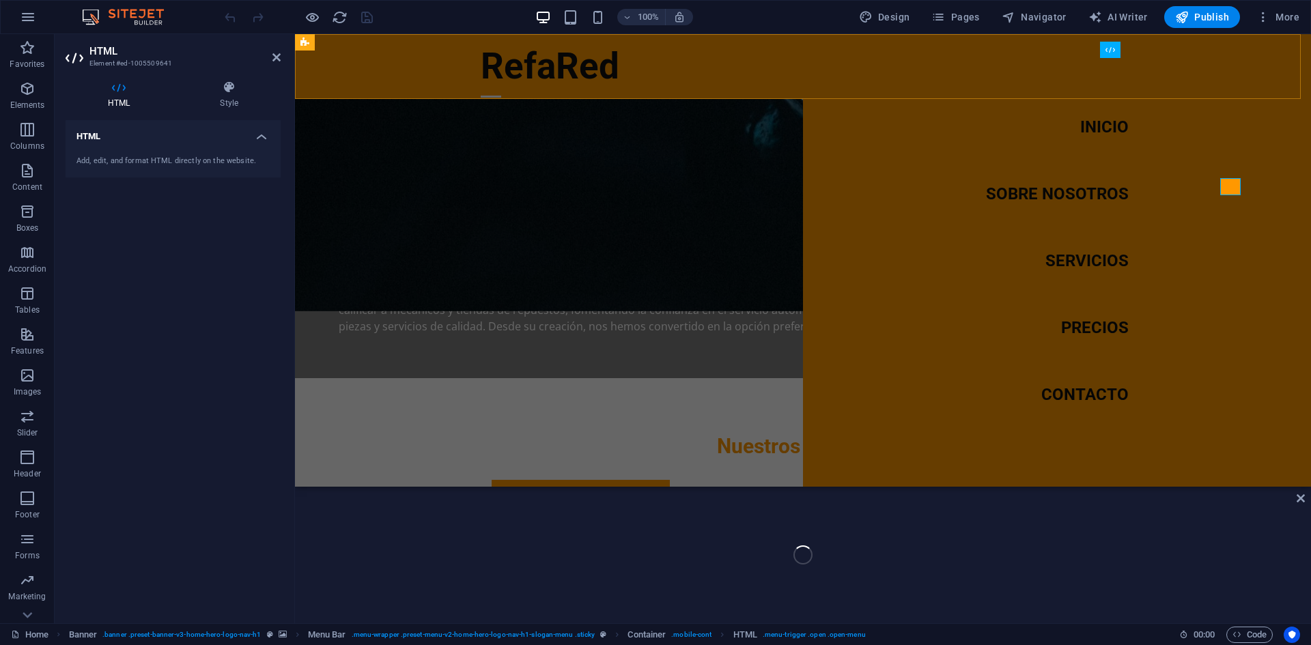
scroll to position [767, 0]
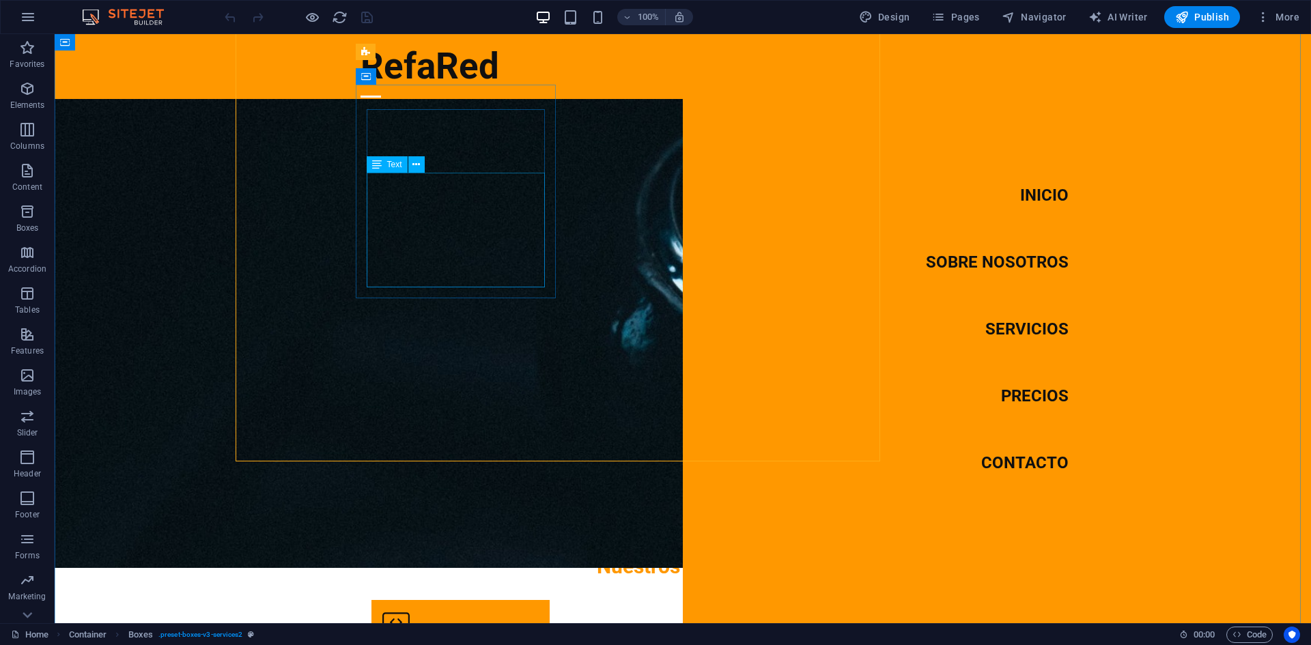
scroll to position [887, 0]
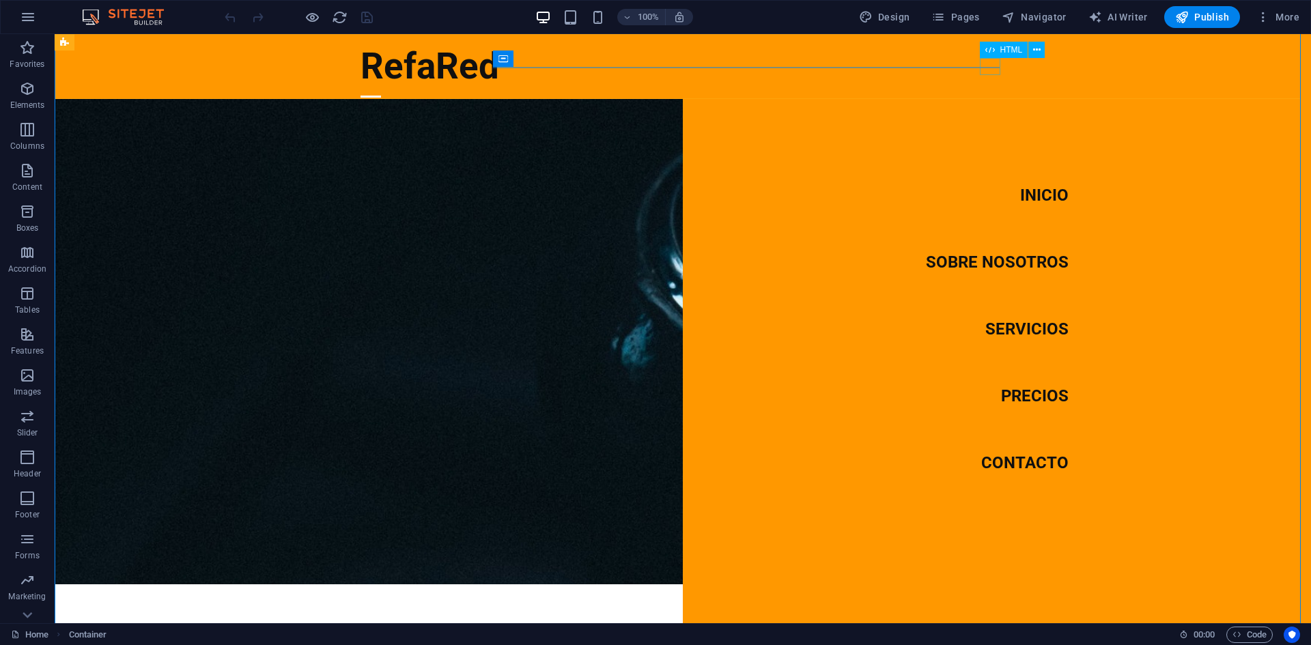
click at [381, 88] on div at bounding box center [370, 96] width 20 height 17
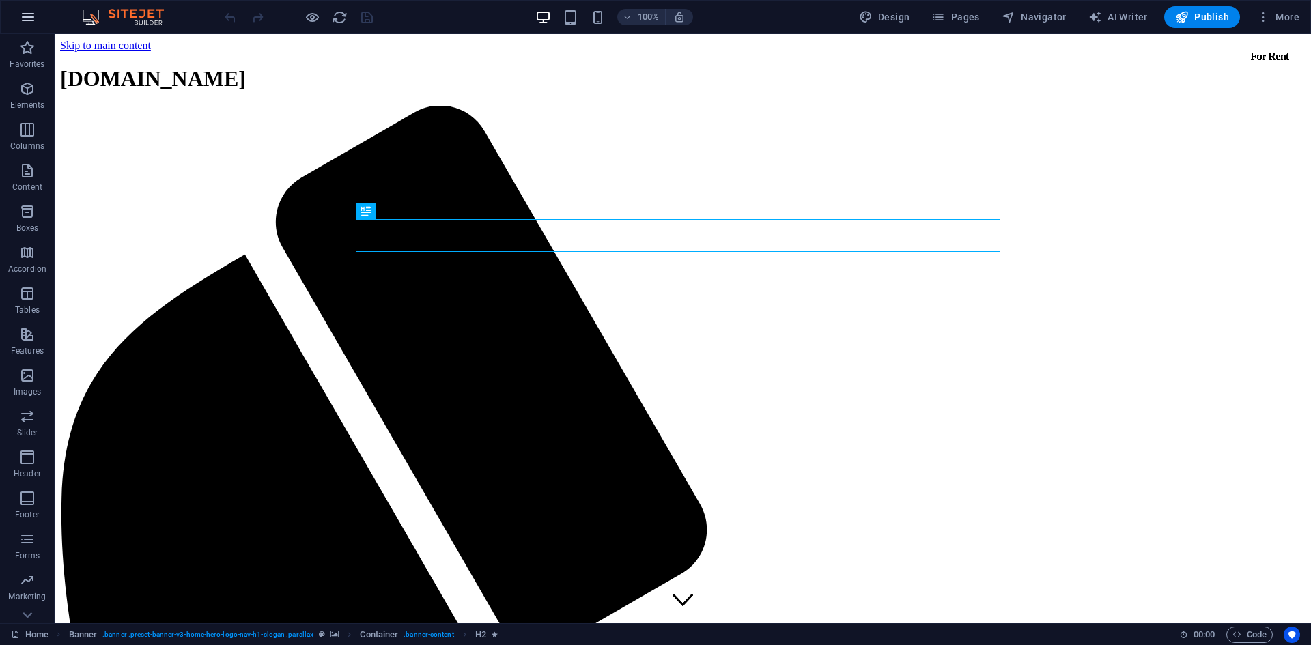
click at [35, 27] on button "button" at bounding box center [28, 17] width 33 height 33
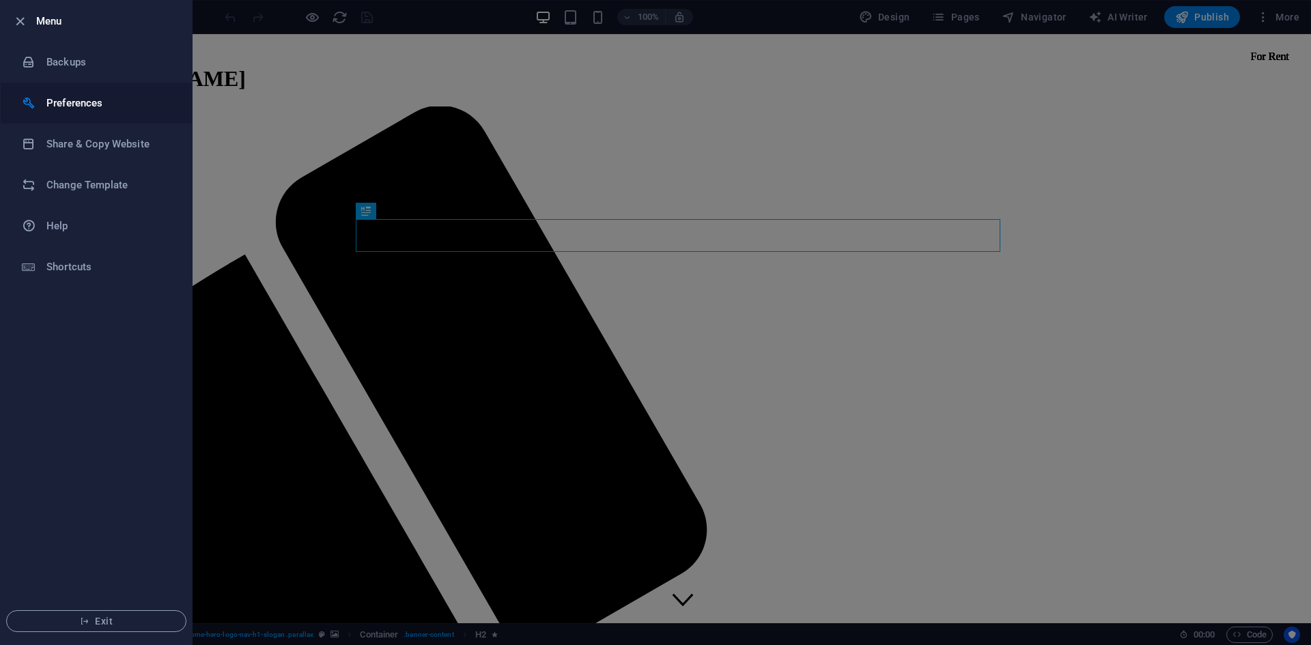
click at [91, 98] on h6 "Preferences" at bounding box center [109, 103] width 126 height 16
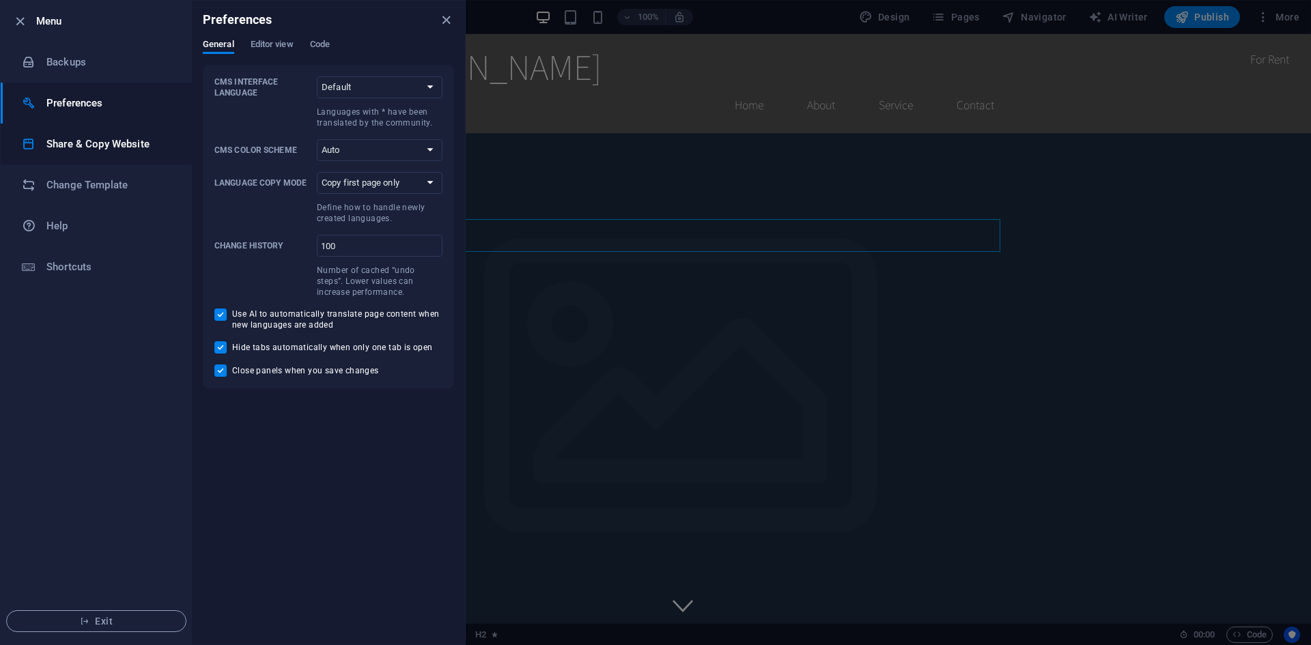
click at [116, 137] on h6 "Share & Copy Website" at bounding box center [109, 144] width 126 height 16
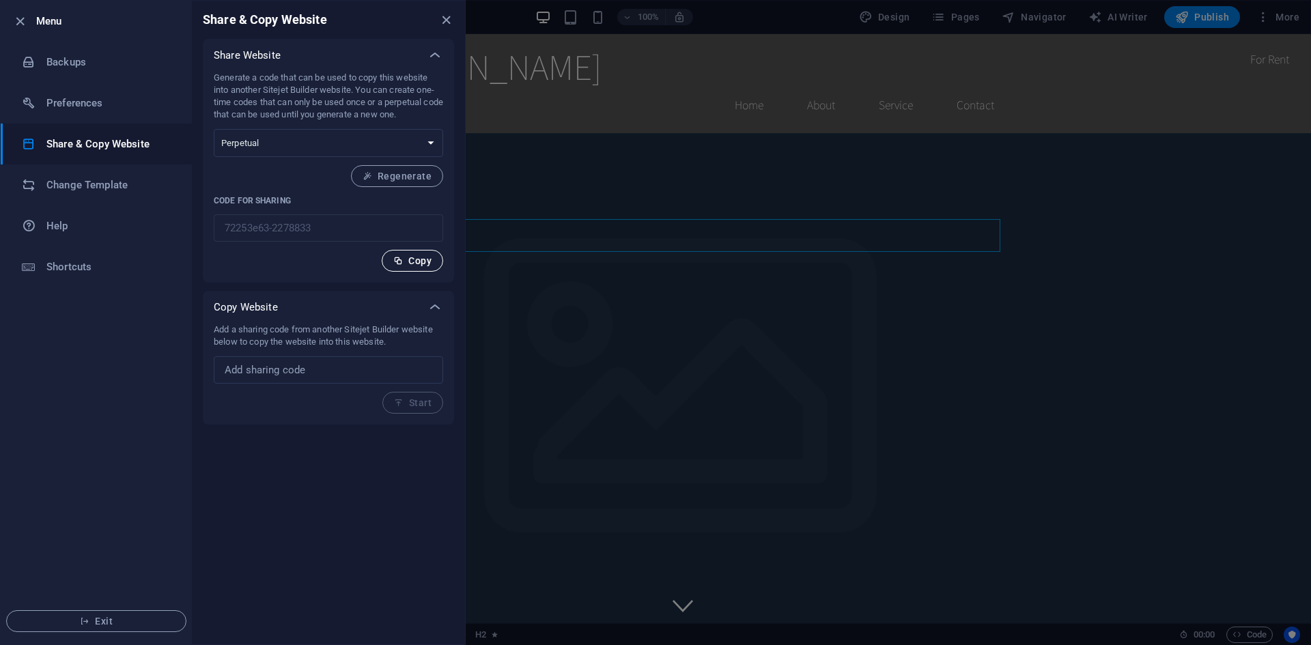
click at [421, 264] on span "Copy" at bounding box center [412, 260] width 38 height 11
click at [345, 143] on select "One-time Perpetual" at bounding box center [328, 143] width 229 height 28
click at [395, 175] on span "Regenerate" at bounding box center [396, 176] width 69 height 11
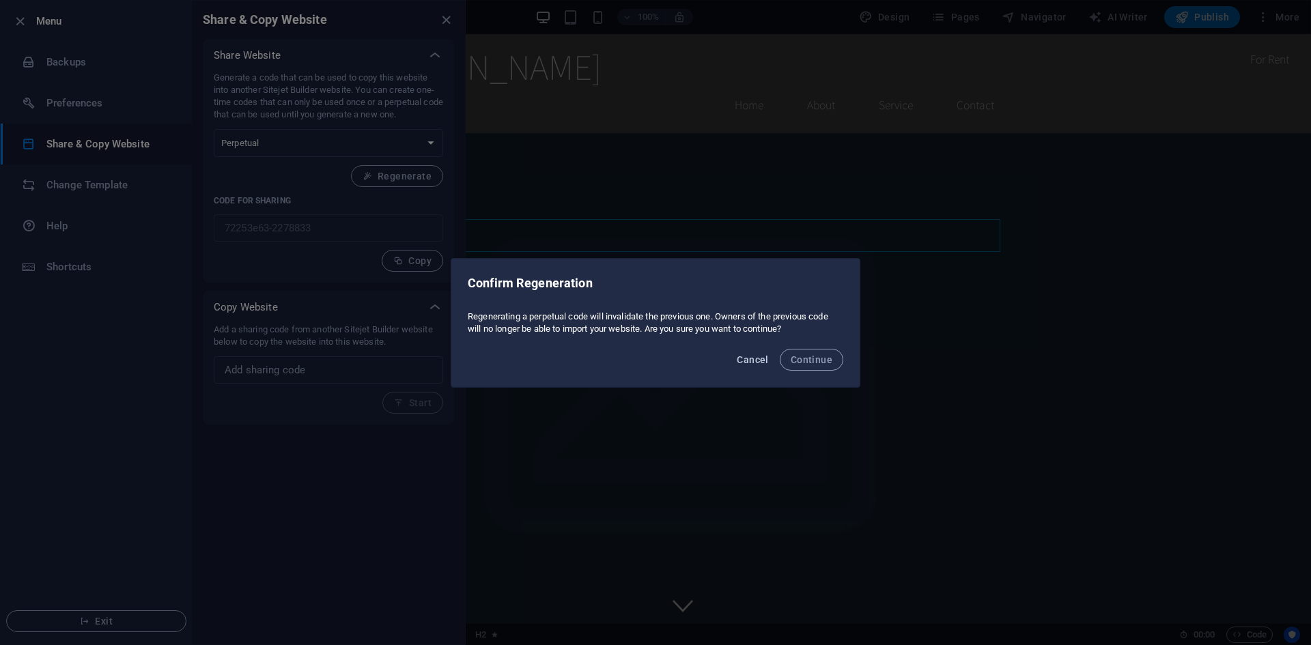
click at [757, 358] on span "Cancel" at bounding box center [752, 359] width 31 height 11
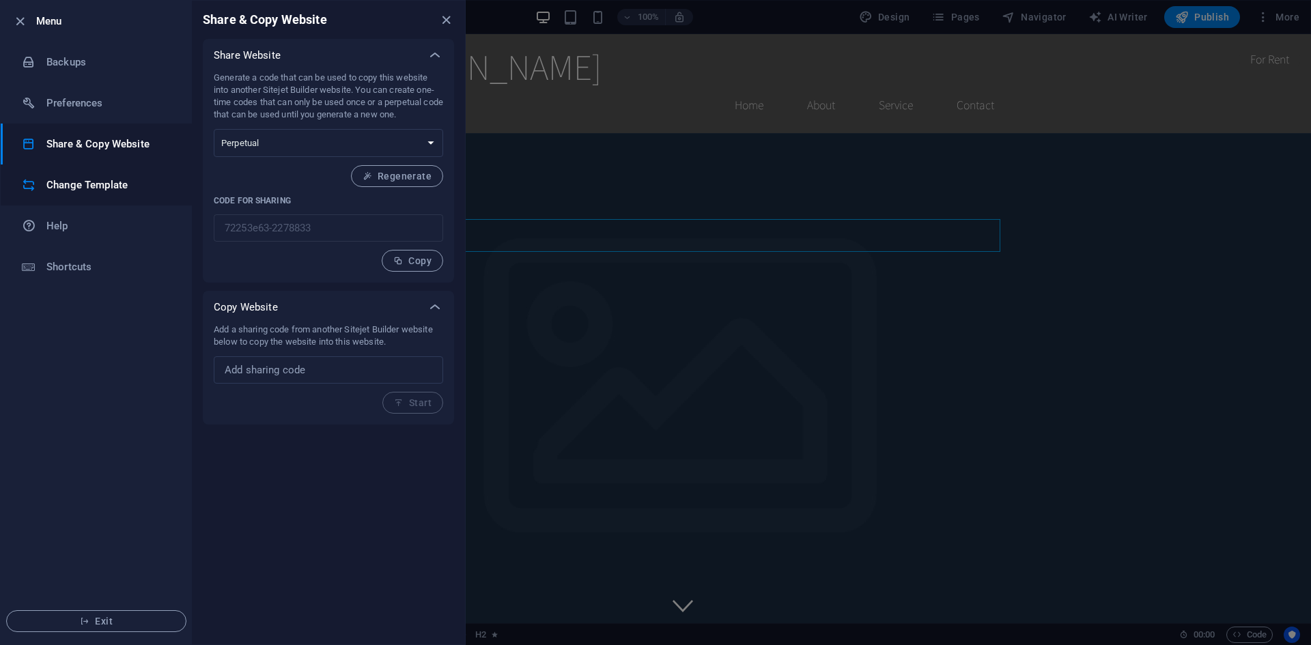
click at [128, 187] on h6 "Change Template" at bounding box center [109, 185] width 126 height 16
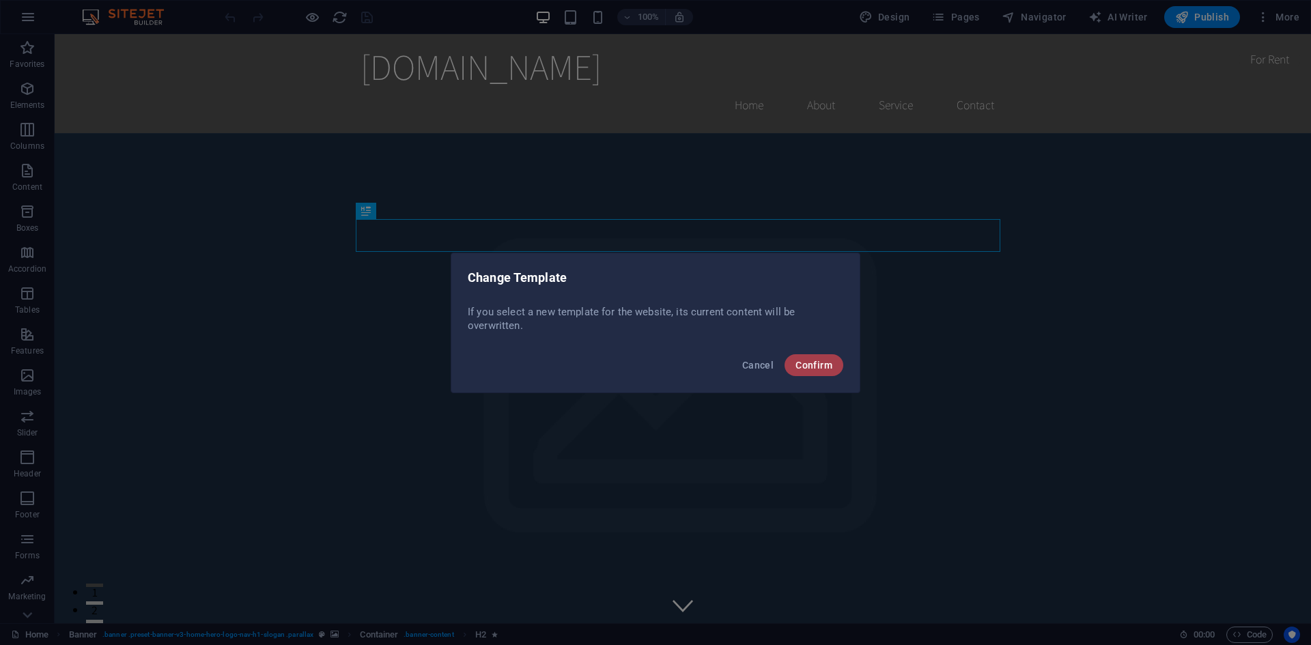
click at [807, 360] on span "Confirm" at bounding box center [813, 365] width 37 height 11
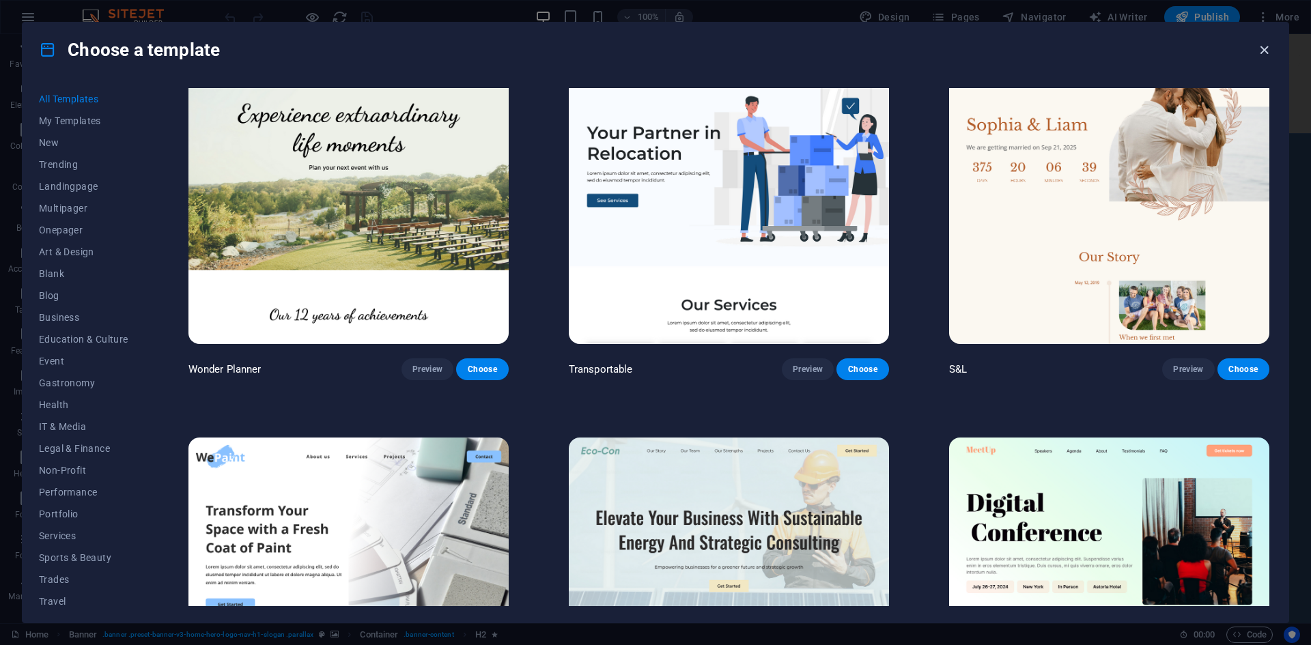
click at [1256, 44] on icon "button" at bounding box center [1264, 50] width 16 height 16
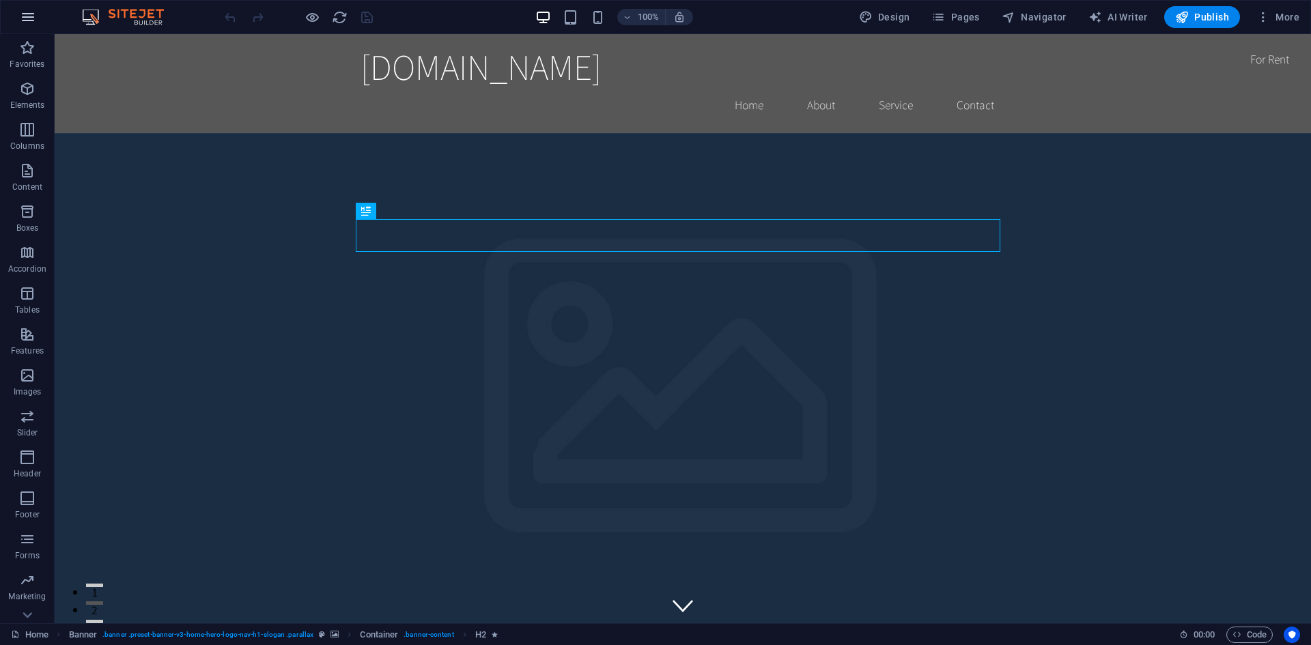
click at [41, 20] on button "button" at bounding box center [28, 17] width 33 height 33
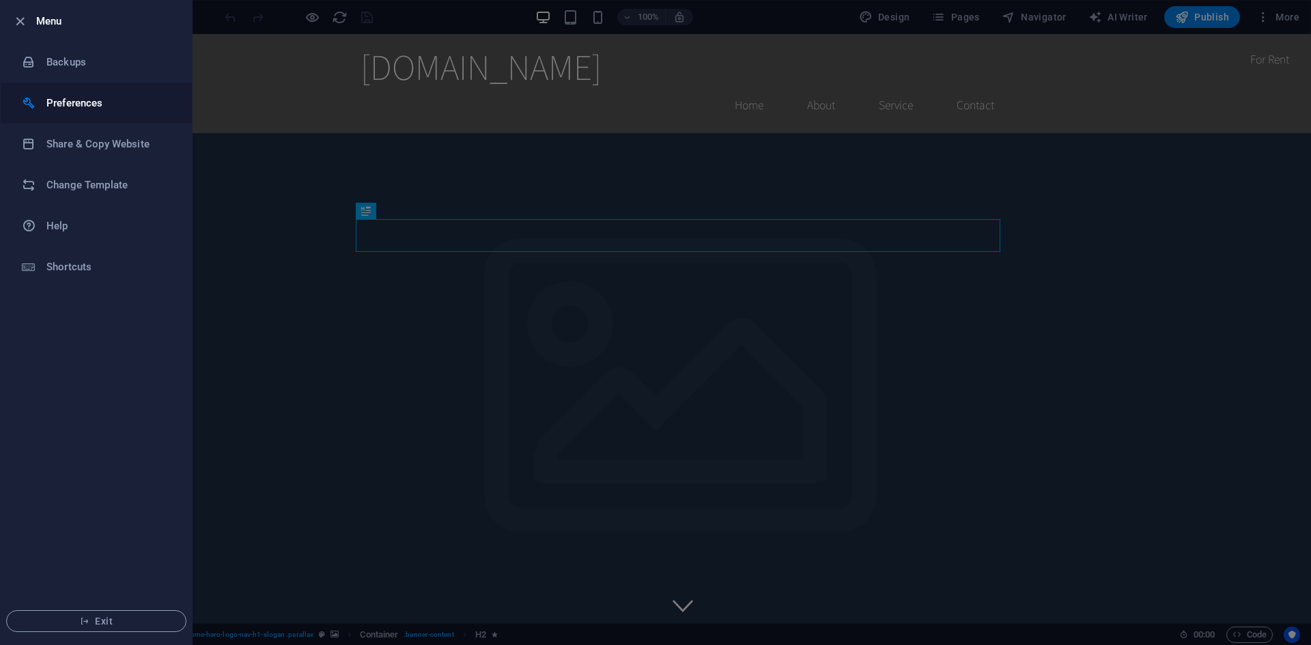
click at [118, 96] on h6 "Preferences" at bounding box center [109, 103] width 126 height 16
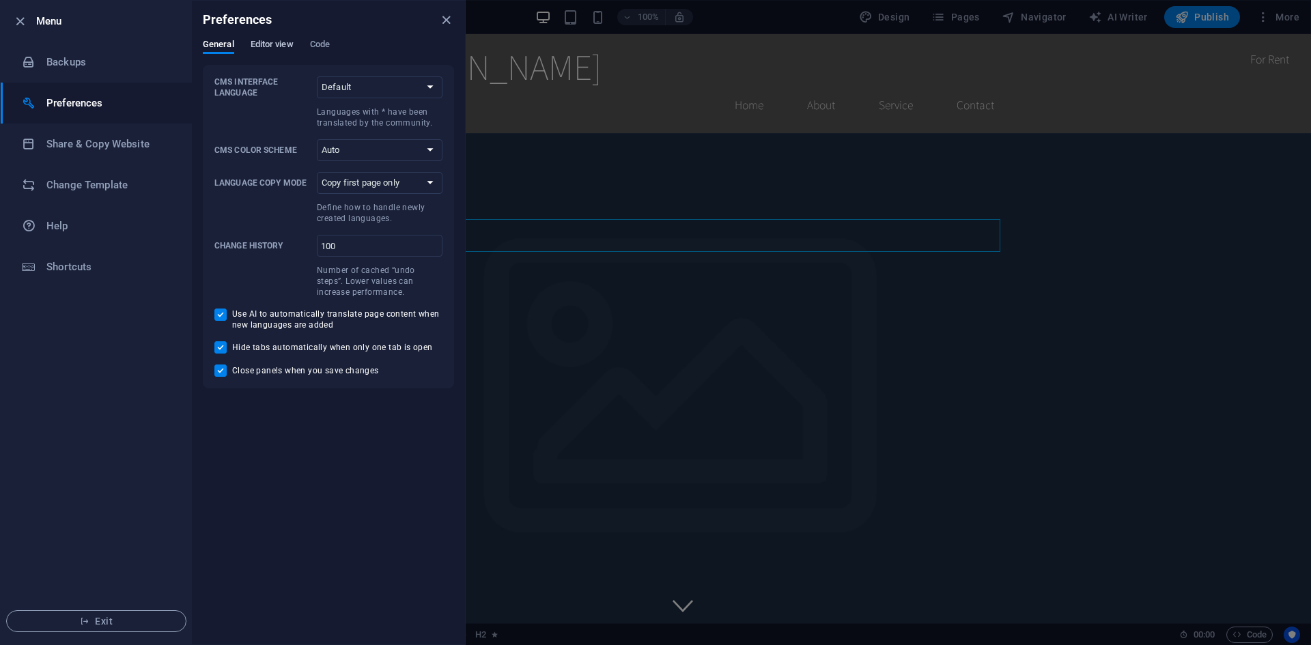
click at [284, 43] on span "Editor view" at bounding box center [272, 45] width 43 height 19
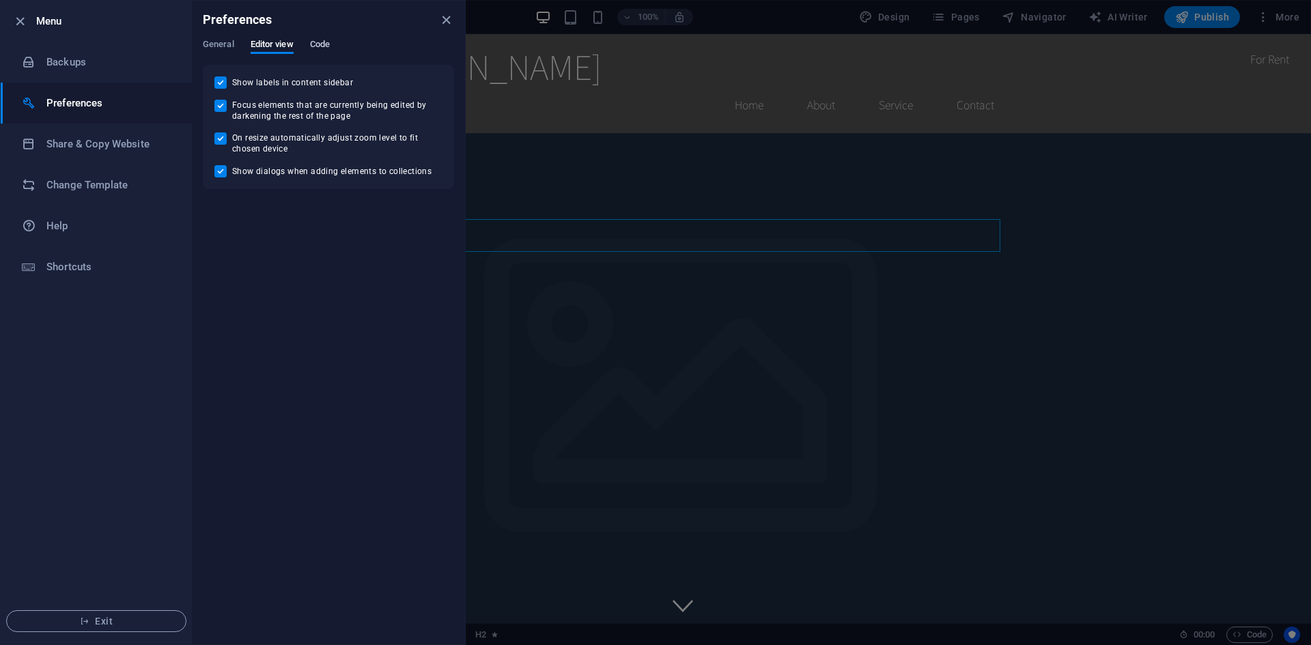
click at [330, 42] on span "Code" at bounding box center [320, 45] width 20 height 19
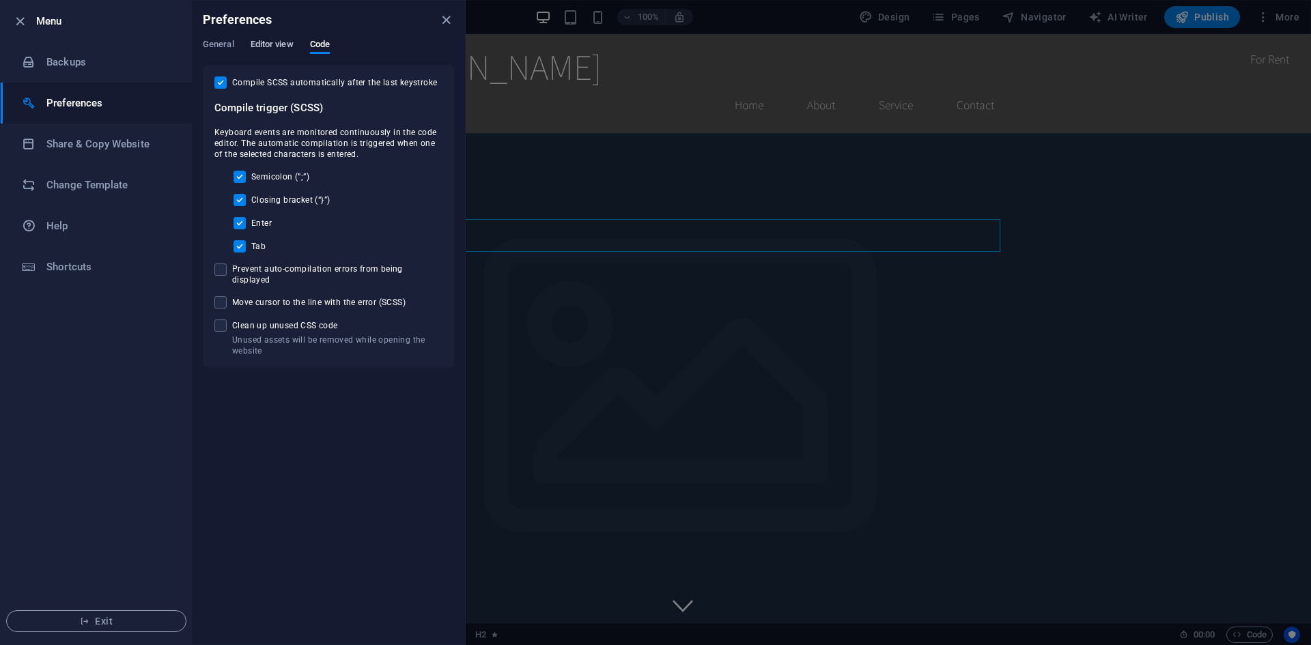
click at [288, 42] on span "Editor view" at bounding box center [272, 45] width 43 height 19
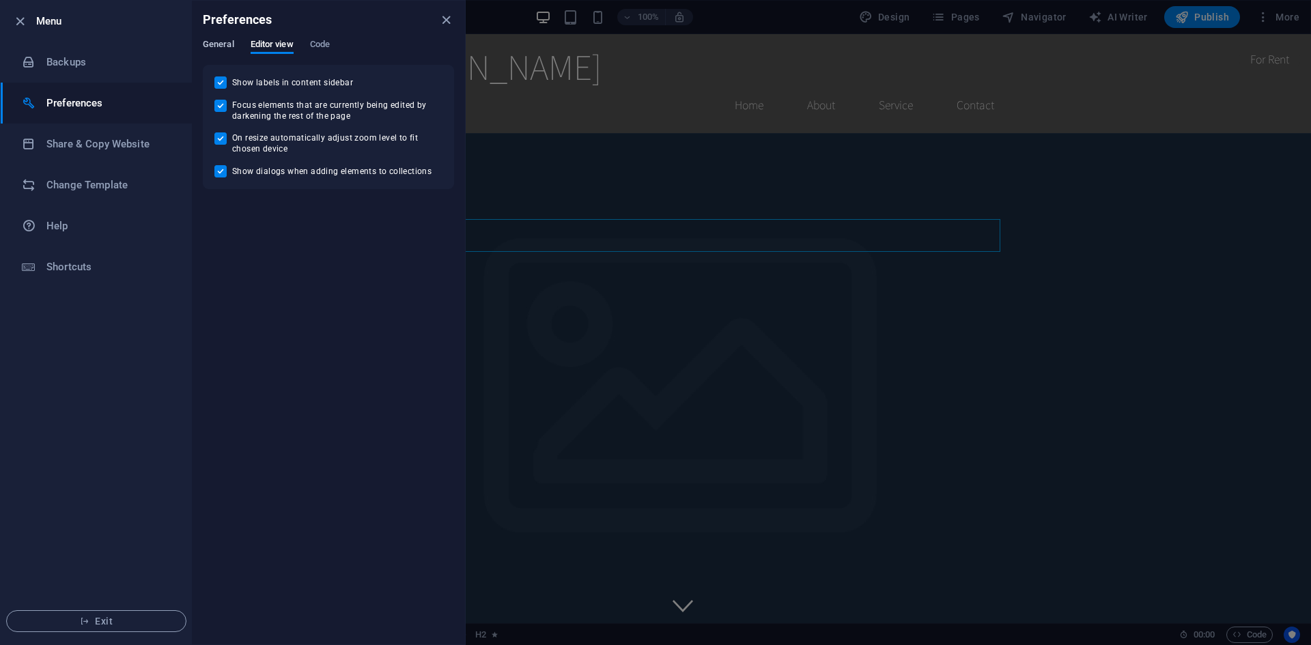
click at [232, 42] on span "General" at bounding box center [218, 45] width 31 height 19
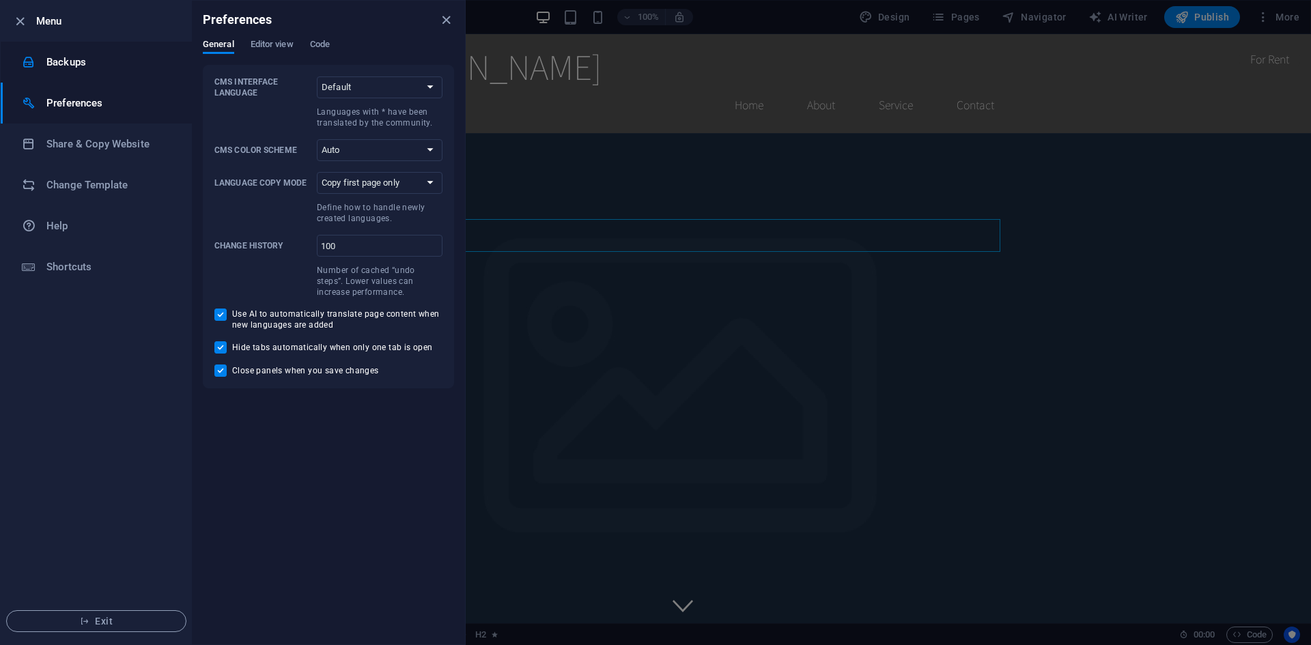
click at [96, 71] on li "Backups" at bounding box center [96, 62] width 191 height 41
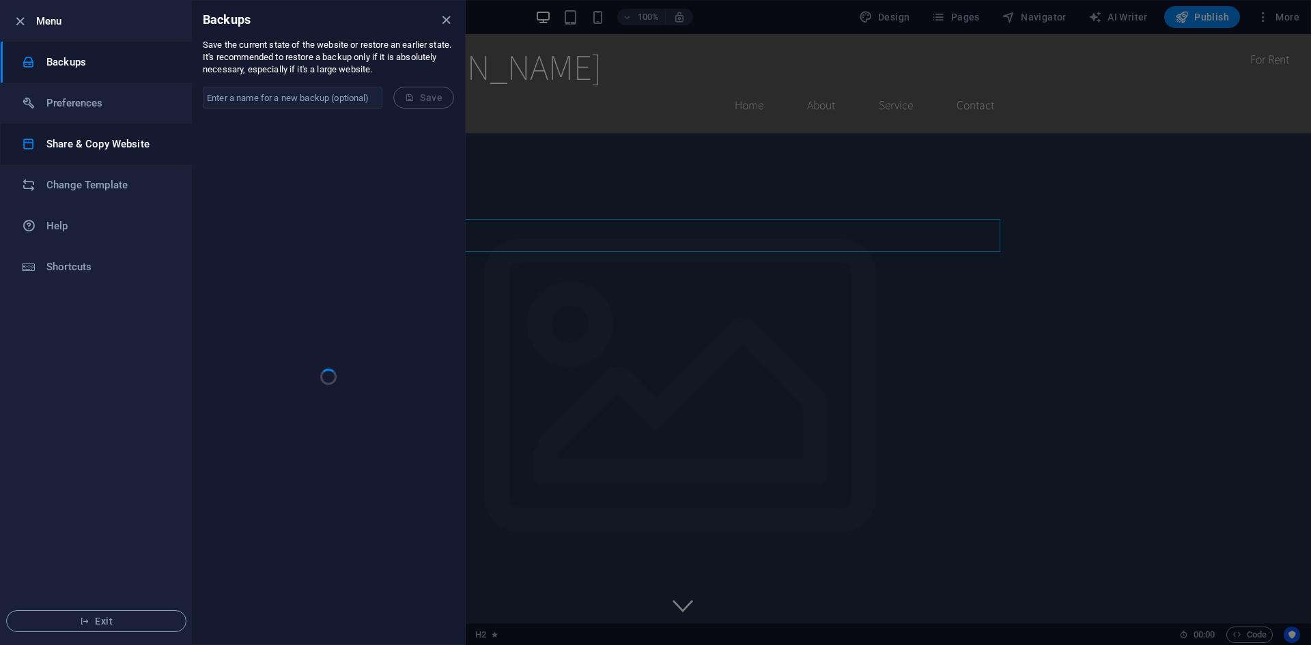
click at [123, 141] on h6 "Share & Copy Website" at bounding box center [109, 144] width 126 height 16
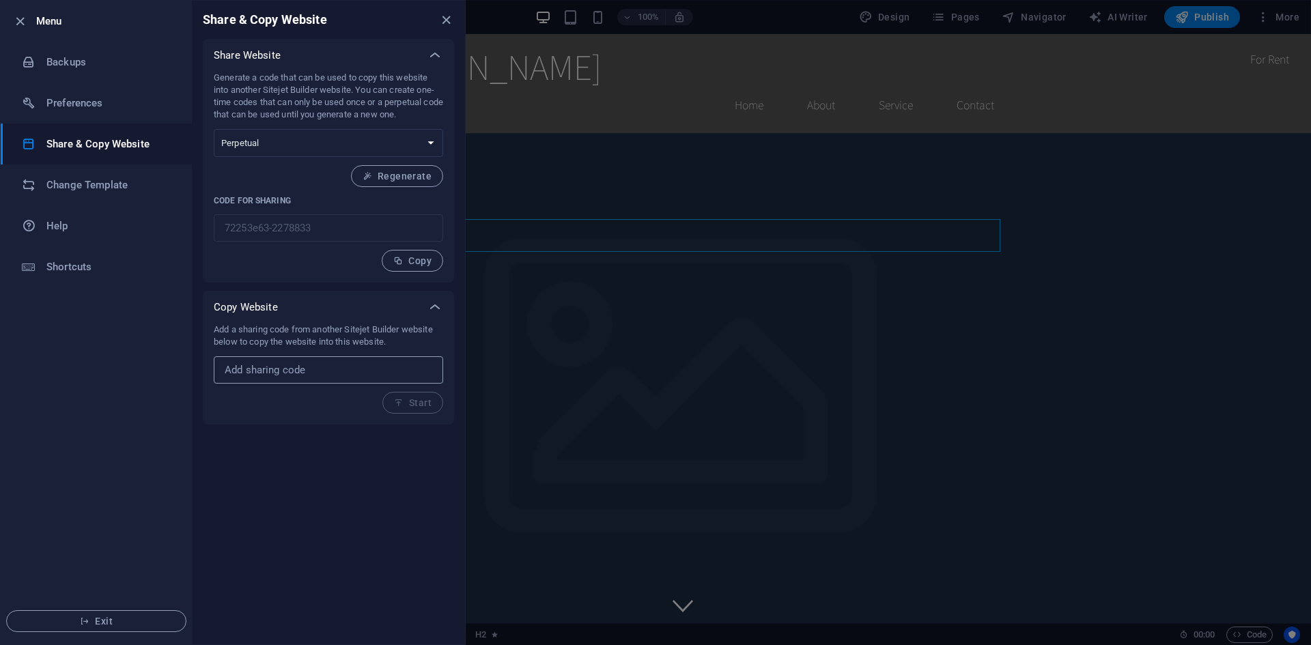
click at [332, 365] on input "text" at bounding box center [328, 369] width 229 height 27
paste input "12e12ecf-2279059"
type input "12e12ecf-2279059"
click at [425, 398] on span "Start" at bounding box center [413, 402] width 38 height 11
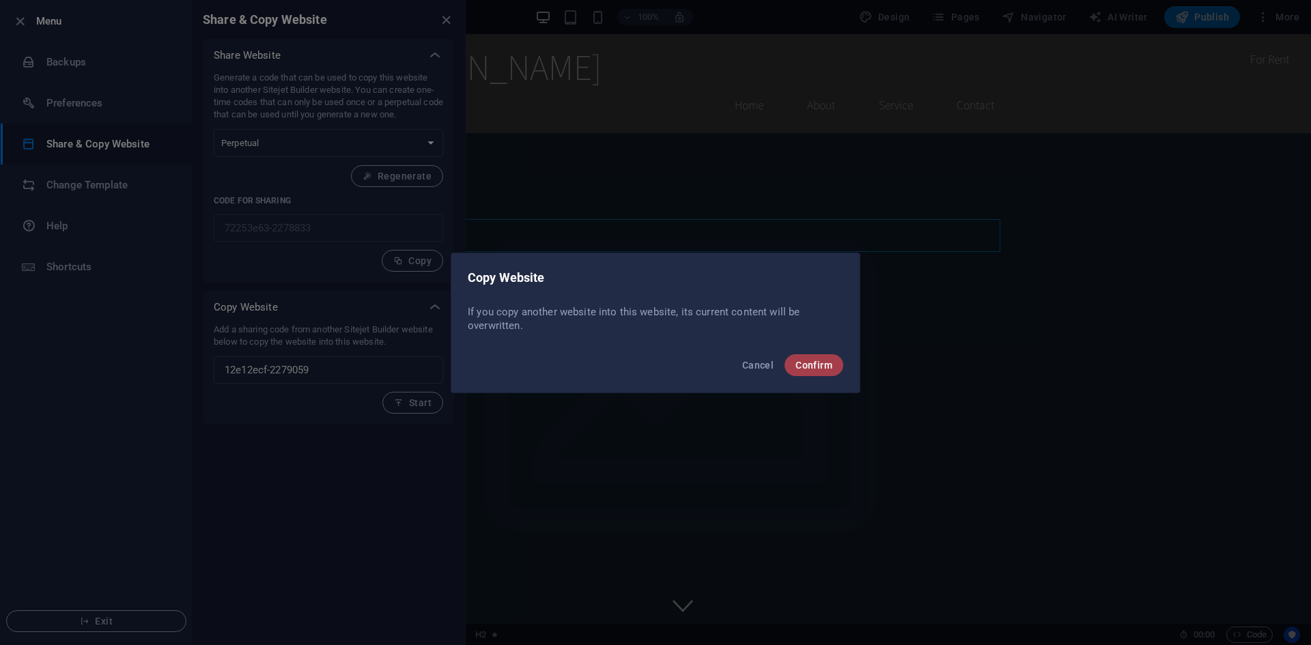
click at [822, 363] on span "Confirm" at bounding box center [813, 365] width 37 height 11
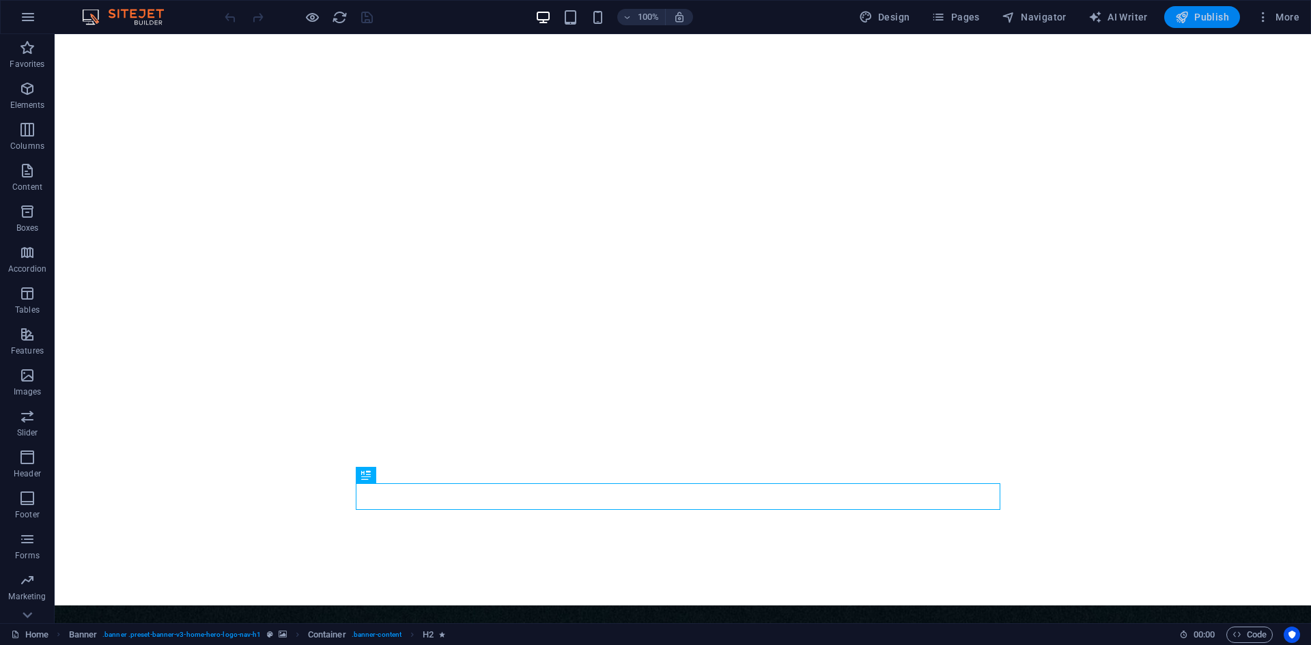
click at [1188, 18] on icon "button" at bounding box center [1182, 17] width 14 height 14
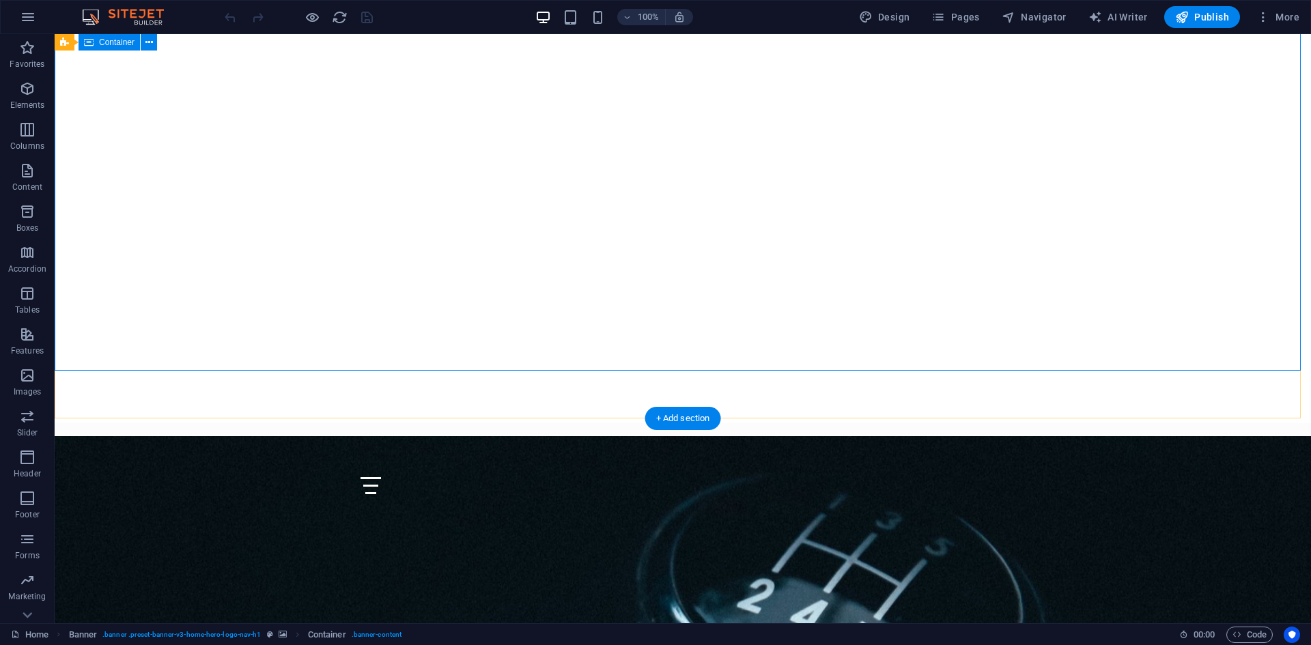
scroll to position [205, 0]
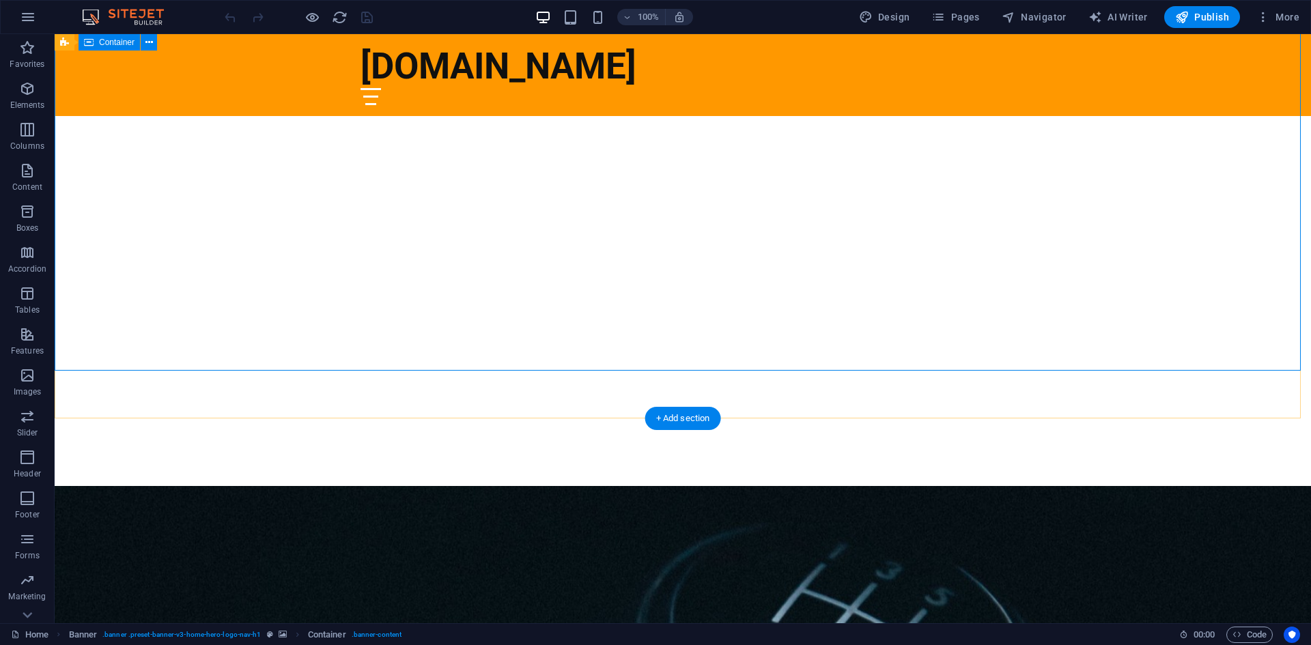
click at [134, 418] on div "¡Bienvenido a RefaRed!" at bounding box center [683, 524] width 1256 height 212
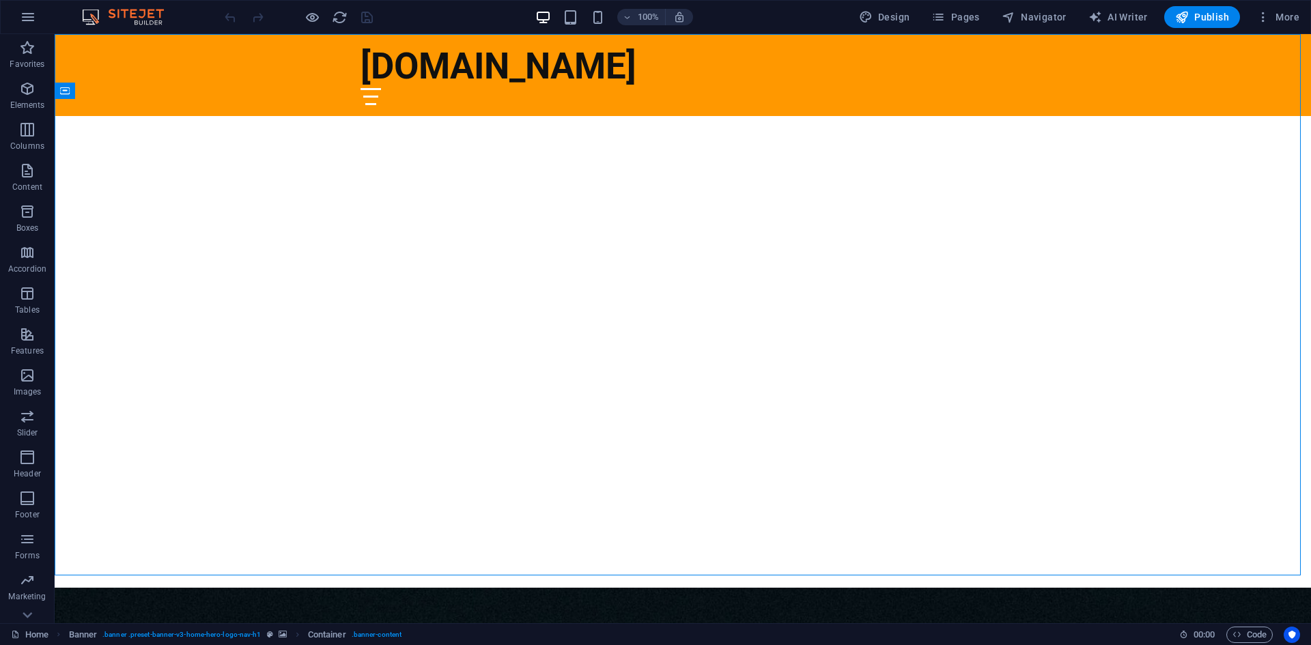
scroll to position [0, 0]
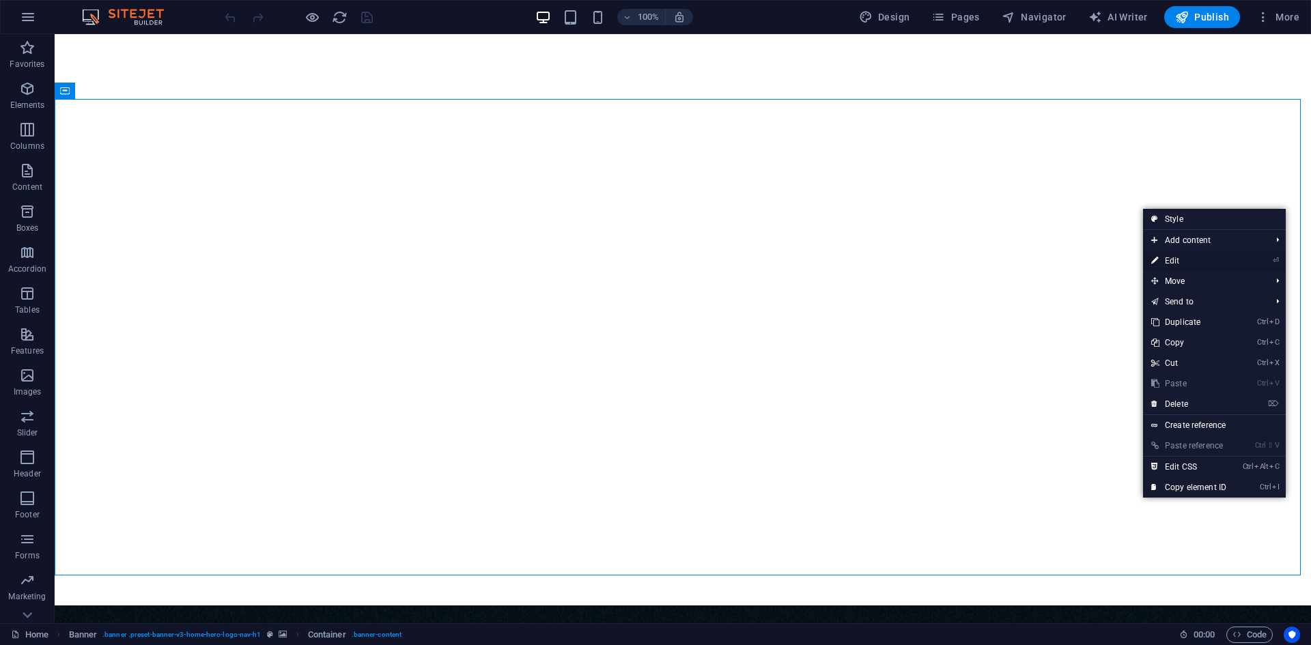
click at [1210, 257] on link "⏎ Edit" at bounding box center [1188, 261] width 91 height 20
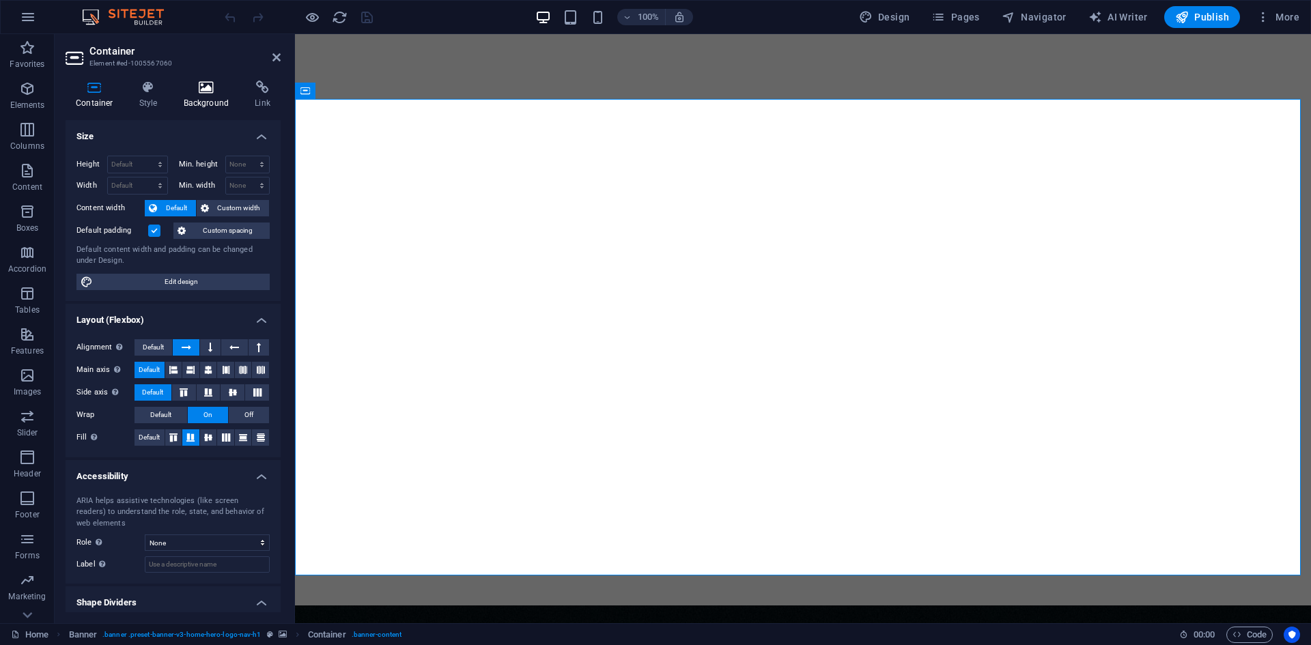
click at [201, 92] on icon at bounding box center [206, 88] width 66 height 14
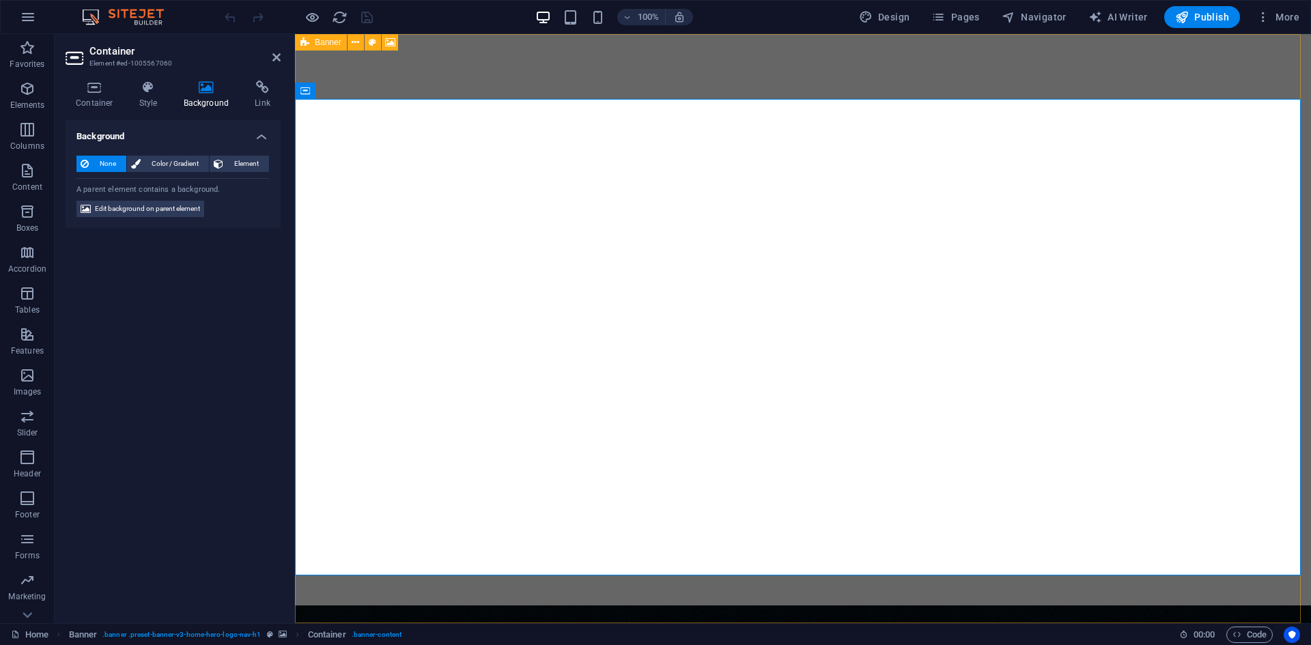
click at [308, 46] on icon at bounding box center [304, 42] width 9 height 16
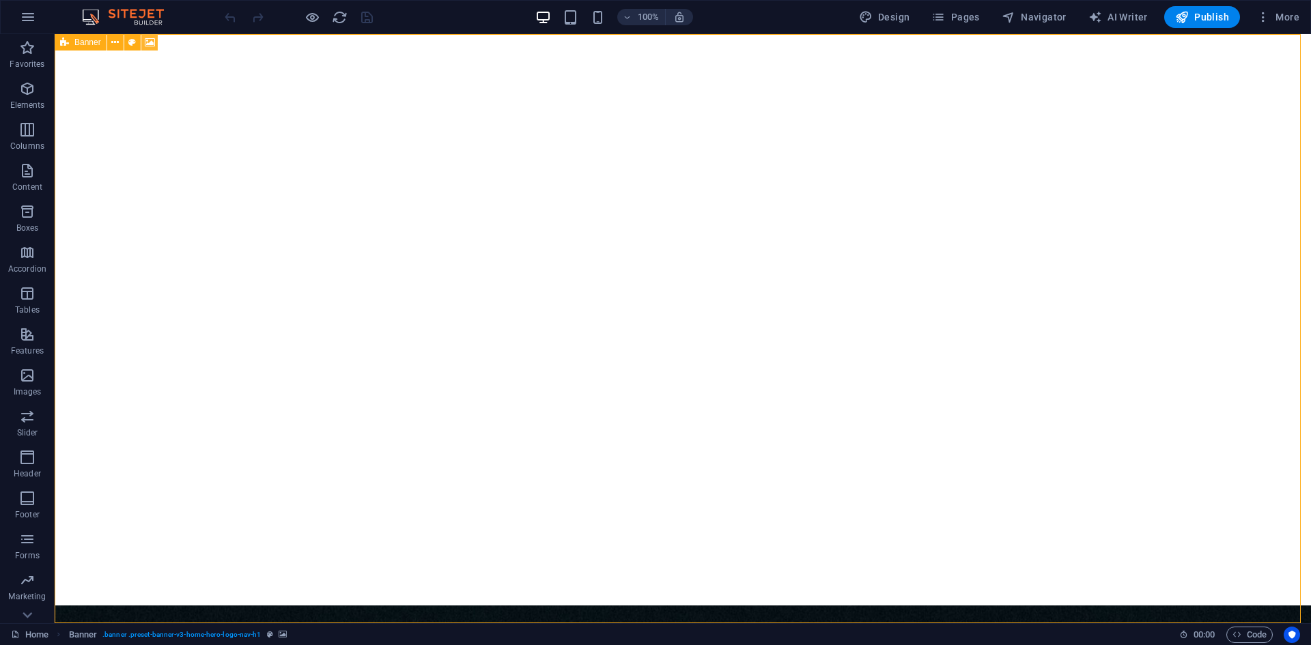
click at [147, 44] on icon at bounding box center [150, 42] width 10 height 14
select select "ms"
select select "s"
select select "progressive"
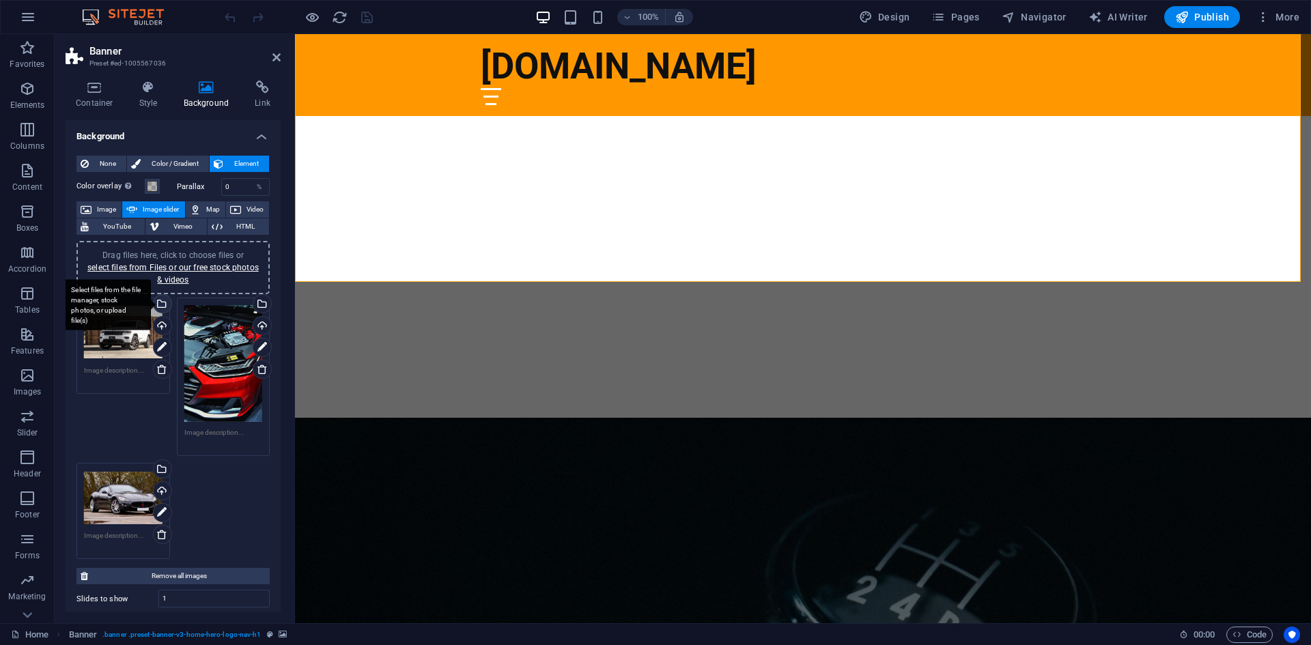
click at [162, 304] on div "Select files from the file manager, stock photos, or upload file(s)" at bounding box center [161, 305] width 20 height 20
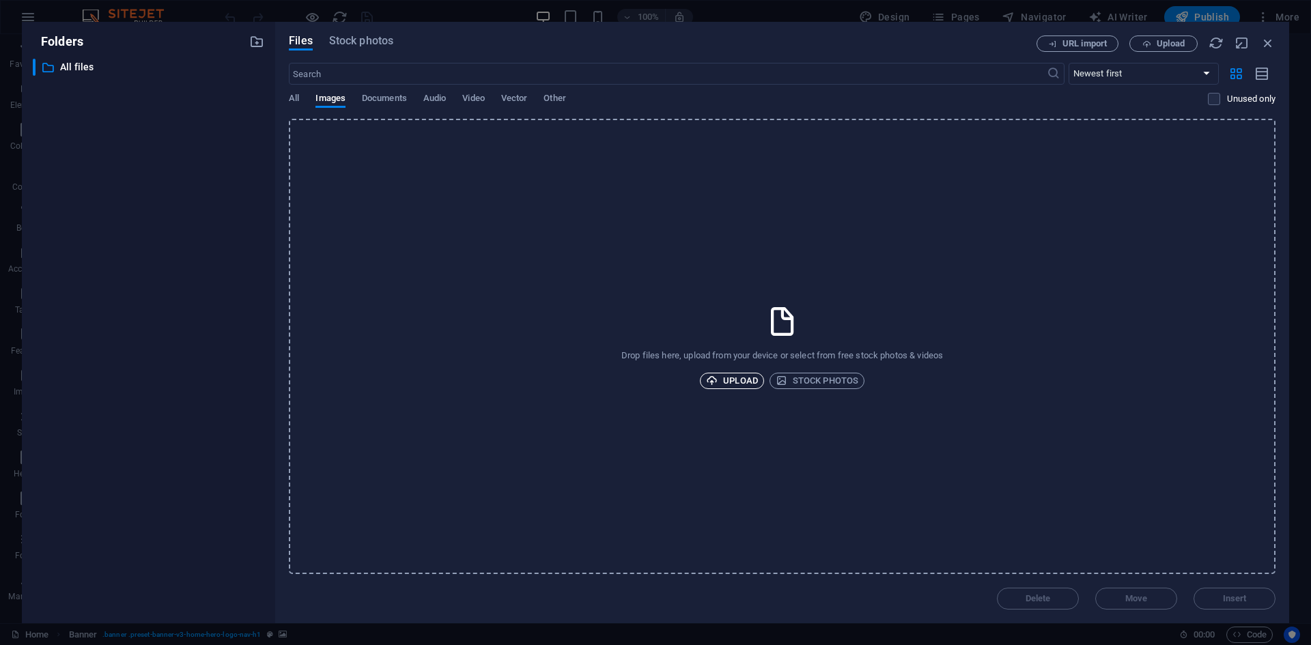
click at [730, 380] on span "Upload" at bounding box center [732, 381] width 52 height 16
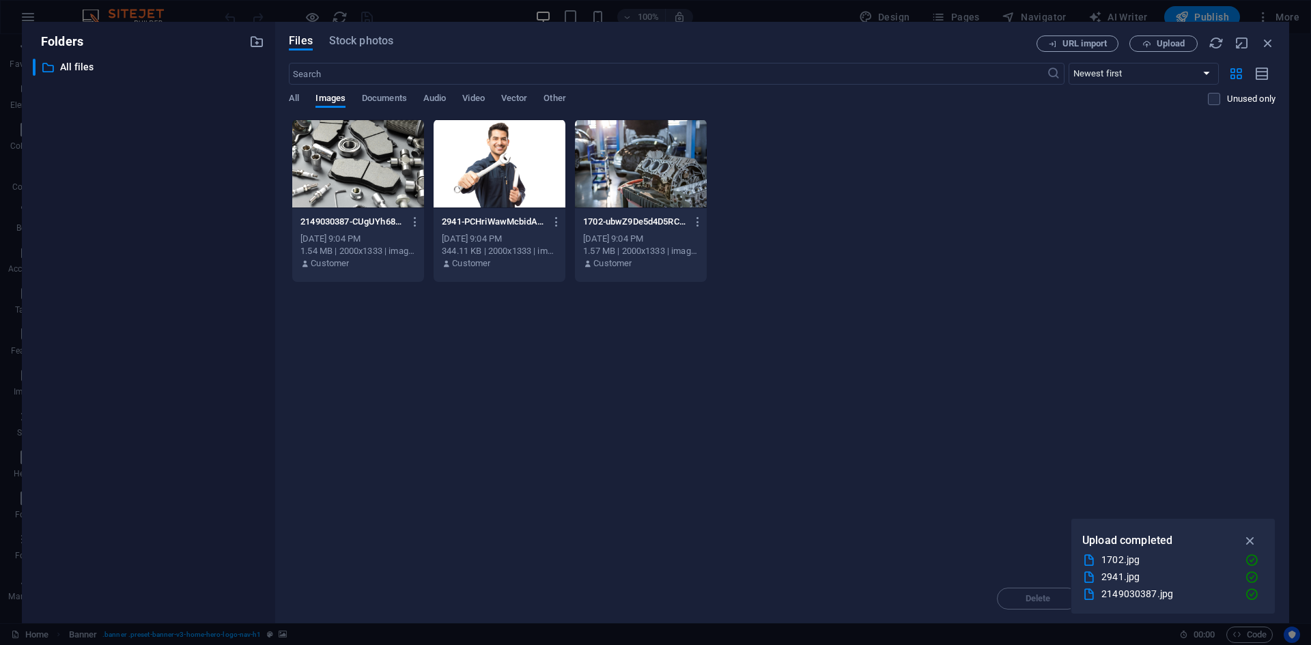
click at [480, 178] on div at bounding box center [499, 163] width 132 height 89
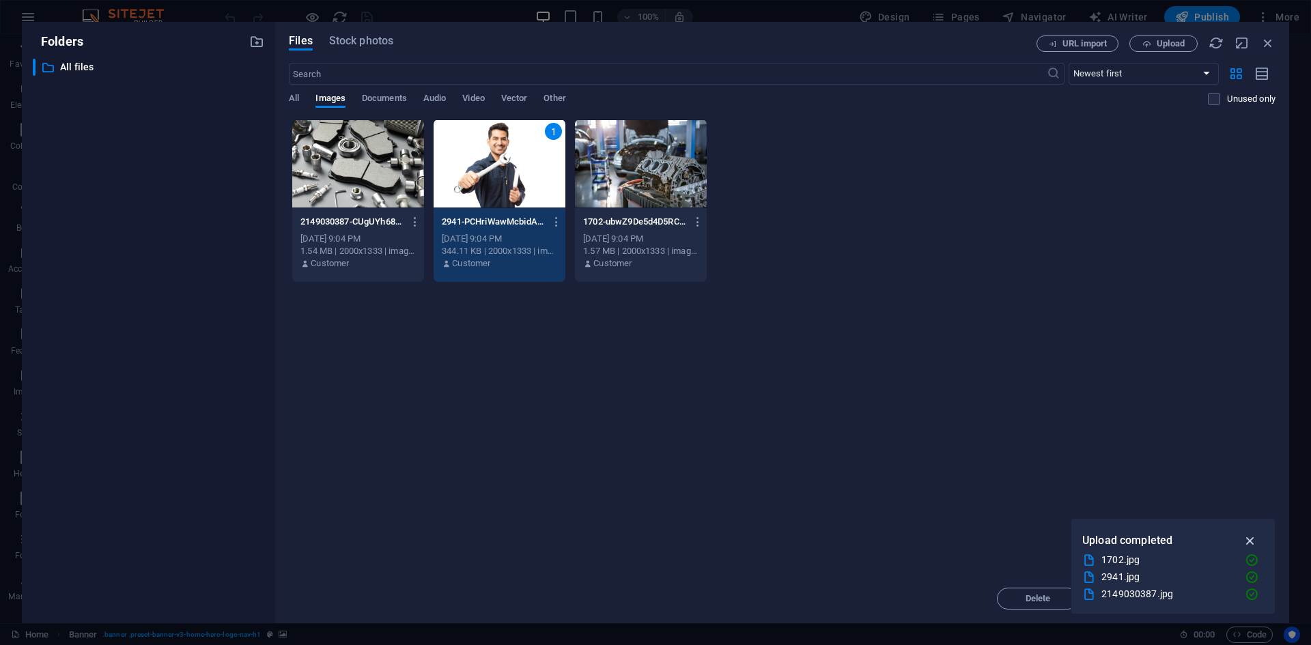
click at [1252, 536] on icon "button" at bounding box center [1250, 540] width 16 height 15
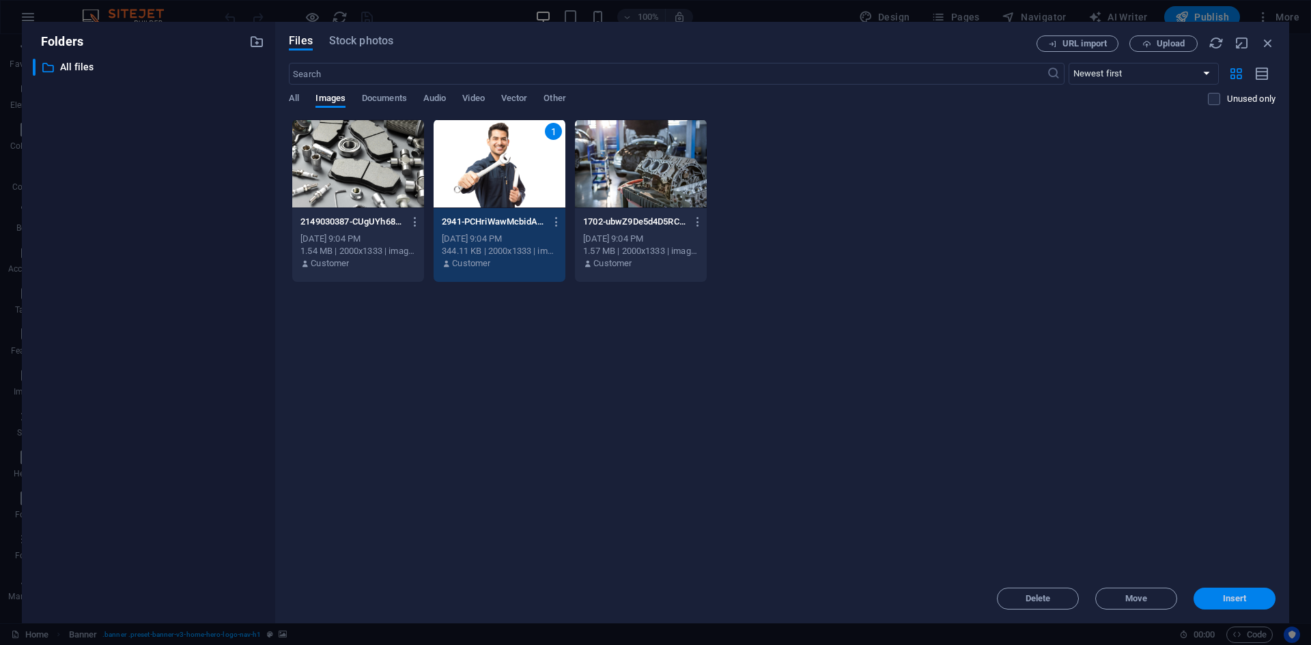
drag, startPoint x: 1227, startPoint y: 597, endPoint x: 528, endPoint y: 455, distance: 713.1
click at [1227, 597] on span "Insert" at bounding box center [1235, 599] width 24 height 8
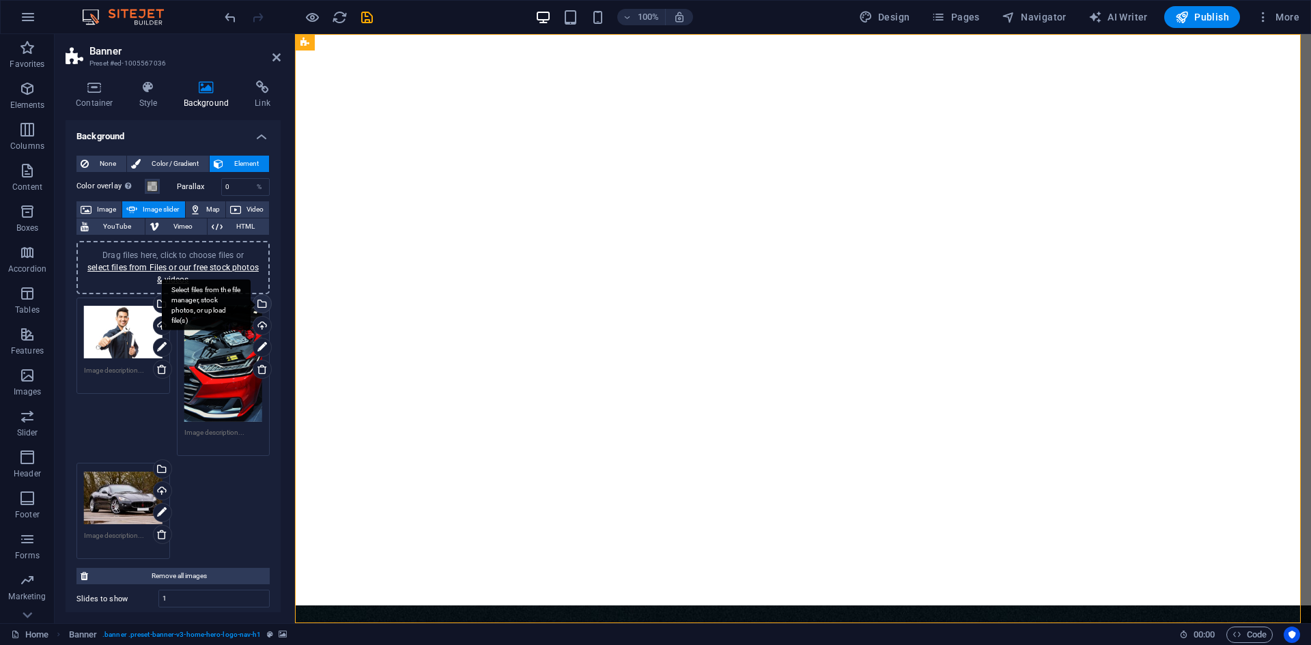
click at [259, 305] on div "Select files from the file manager, stock photos, or upload file(s)" at bounding box center [261, 305] width 20 height 20
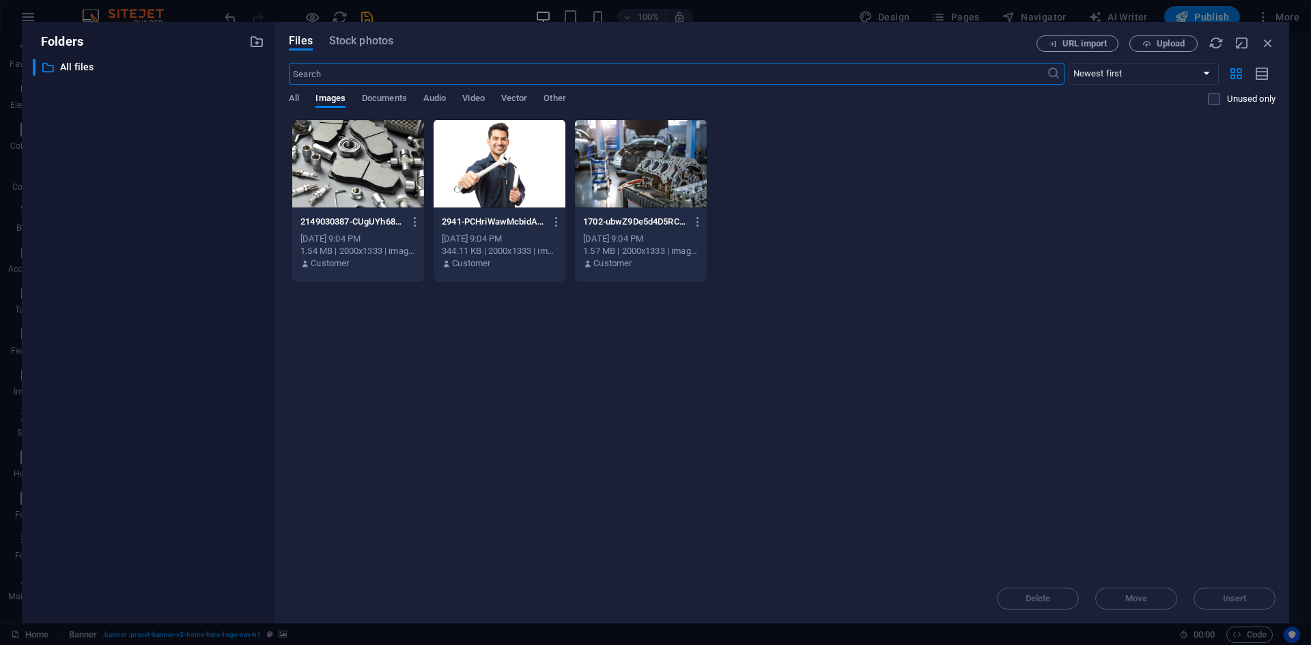
click at [624, 184] on div at bounding box center [641, 163] width 132 height 89
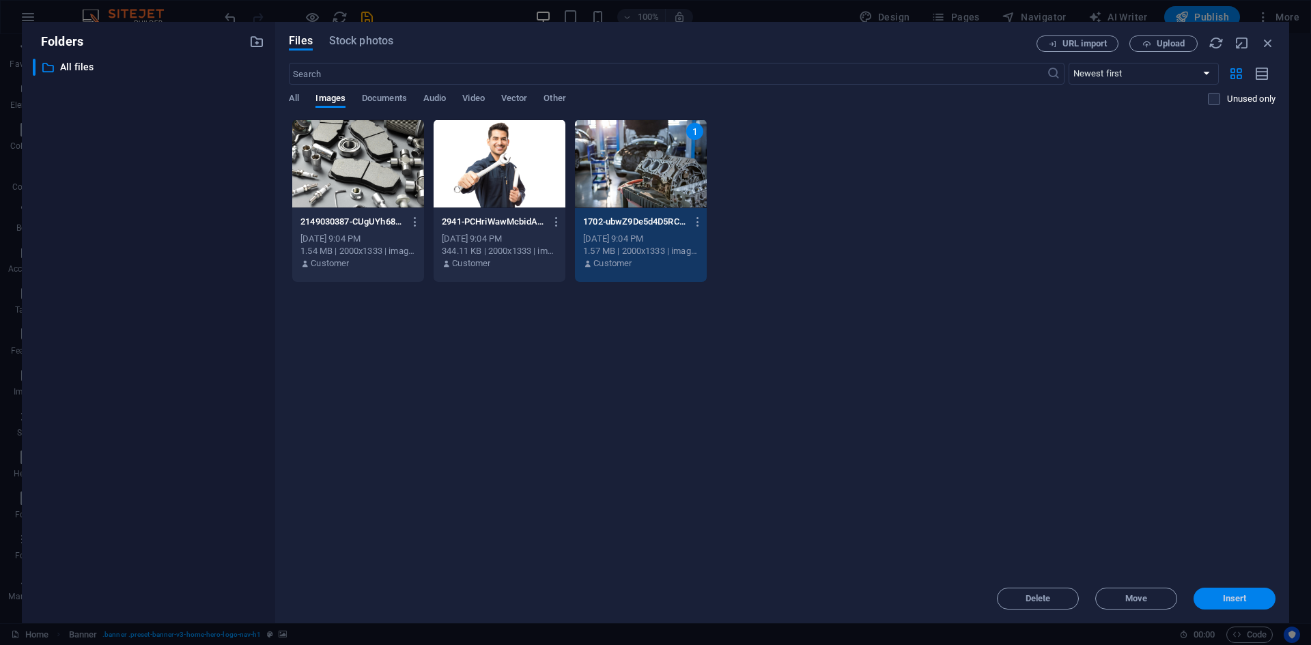
click at [1250, 595] on span "Insert" at bounding box center [1234, 599] width 71 height 8
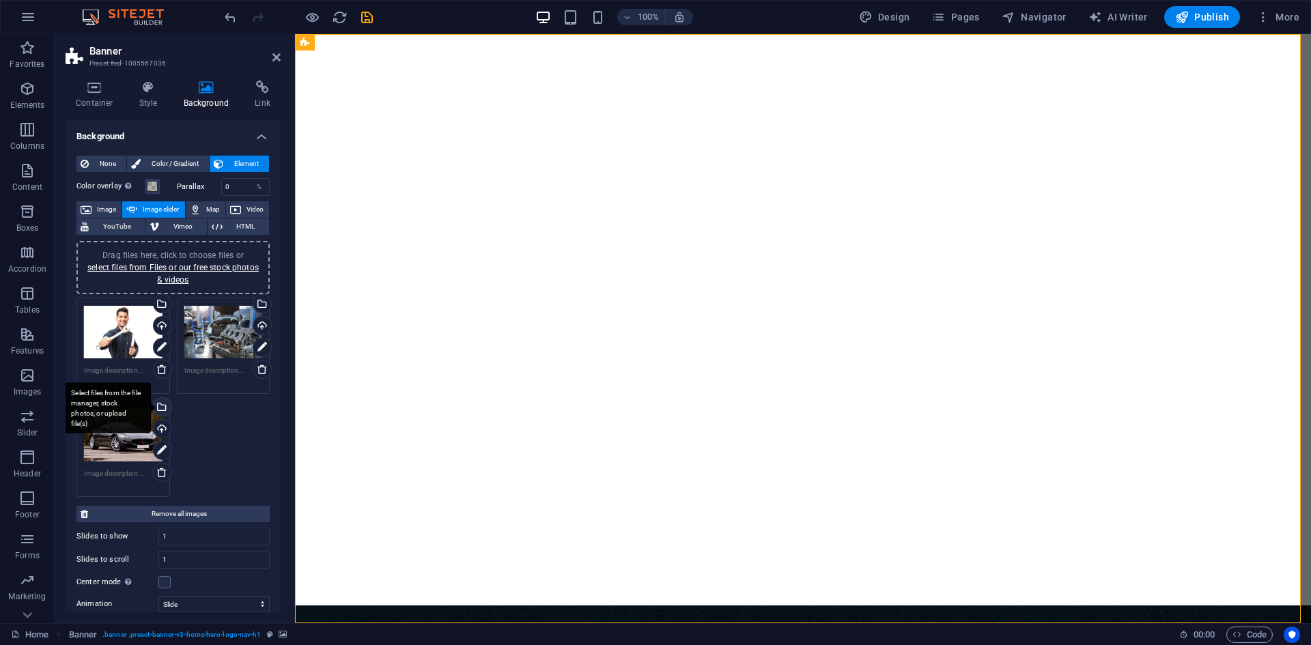
click at [151, 405] on div "Select files from the file manager, stock photos, or upload file(s)" at bounding box center [106, 407] width 89 height 51
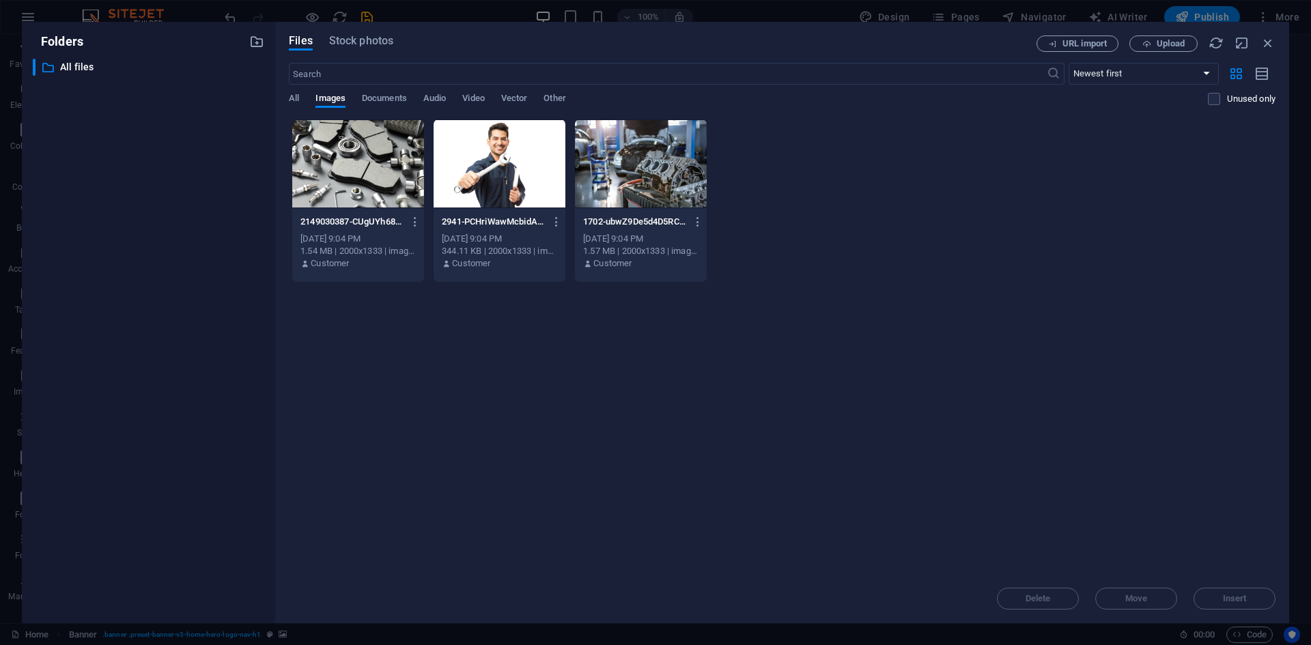
click at [358, 169] on div at bounding box center [358, 163] width 132 height 89
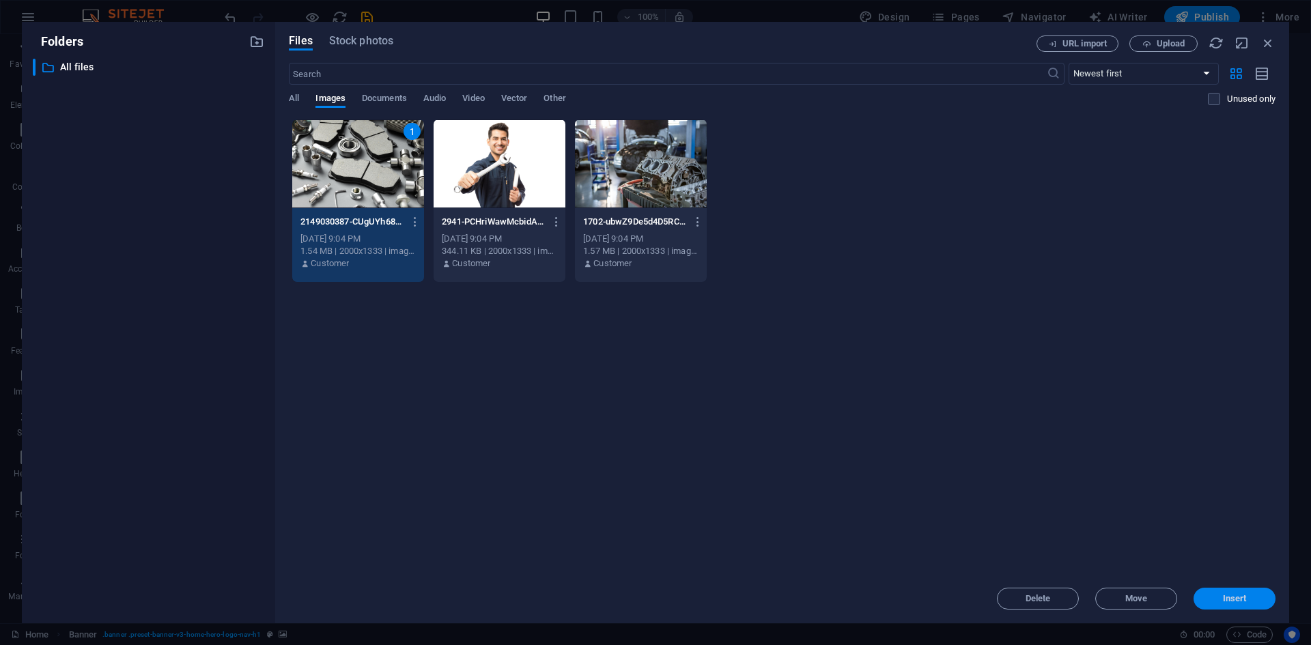
click at [1236, 596] on span "Insert" at bounding box center [1235, 599] width 24 height 8
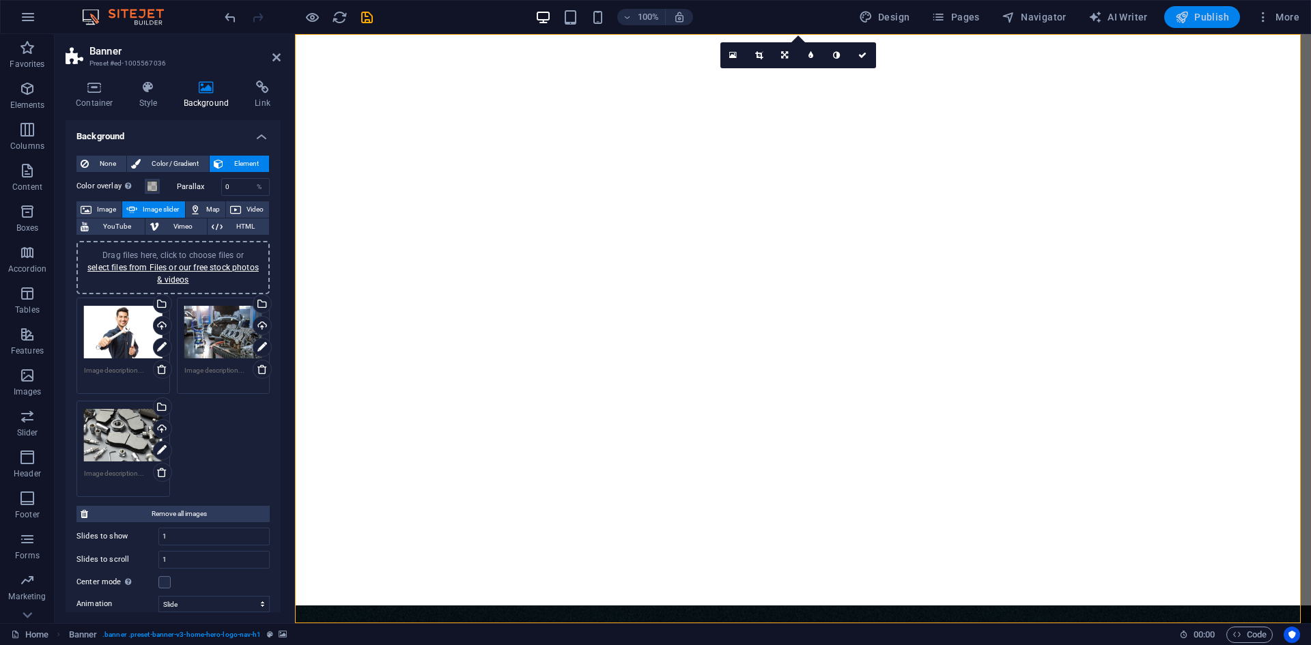
click at [1218, 17] on span "Publish" at bounding box center [1202, 17] width 54 height 14
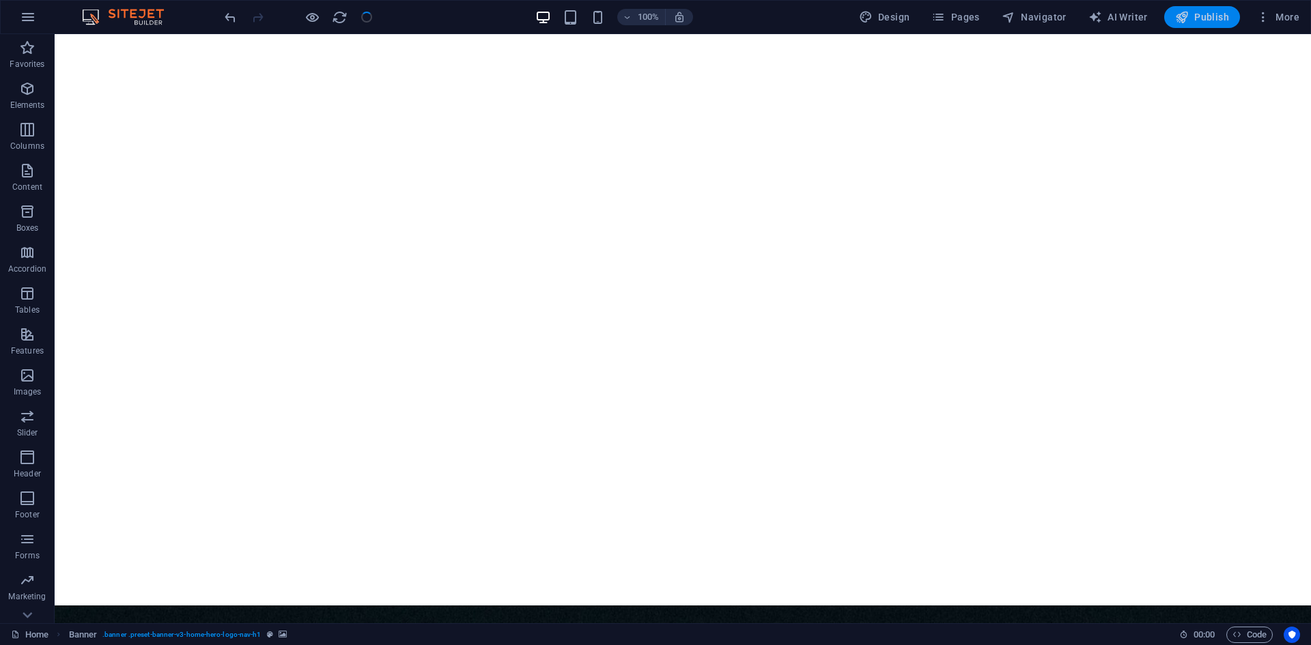
checkbox input "false"
click at [1199, 25] on button "Publish" at bounding box center [1202, 17] width 76 height 22
